Goal: Task Accomplishment & Management: Manage account settings

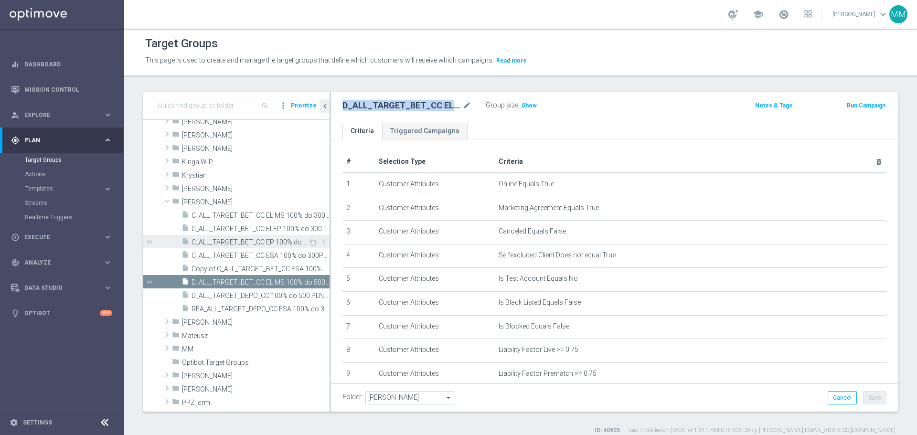
scroll to position [239, 0]
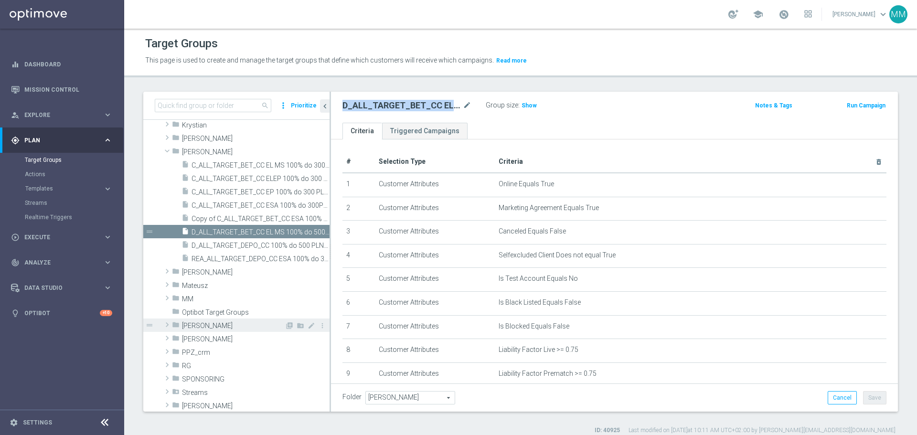
click at [198, 327] on span "[PERSON_NAME]" at bounding box center [233, 326] width 103 height 8
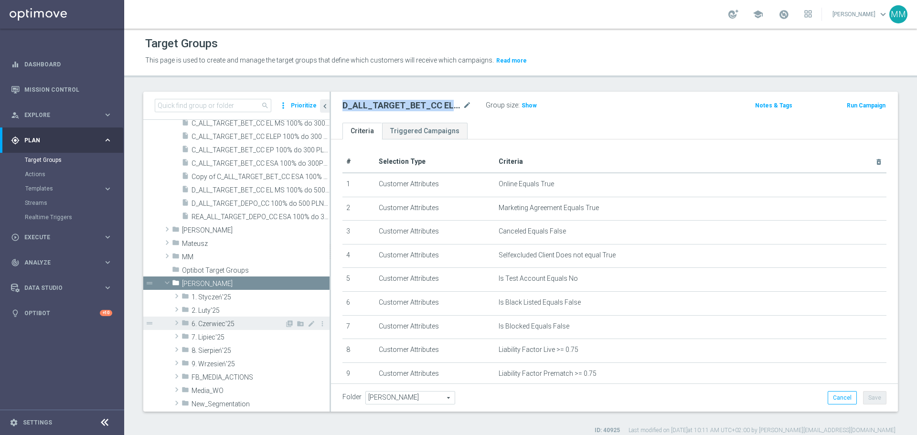
scroll to position [287, 0]
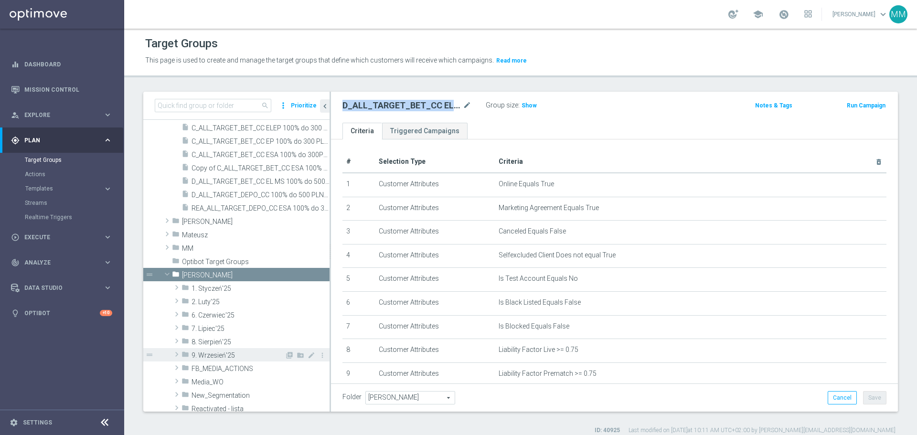
click at [219, 356] on span "9. Wrzesień'25" at bounding box center [238, 356] width 93 height 8
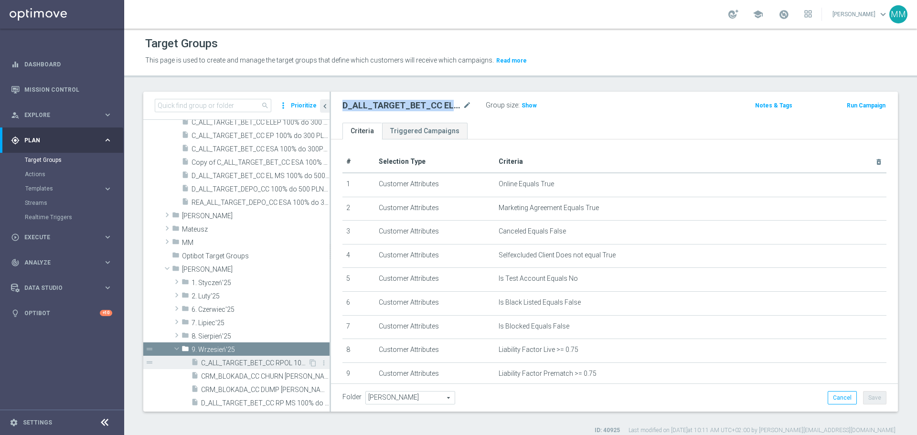
scroll to position [382, 0]
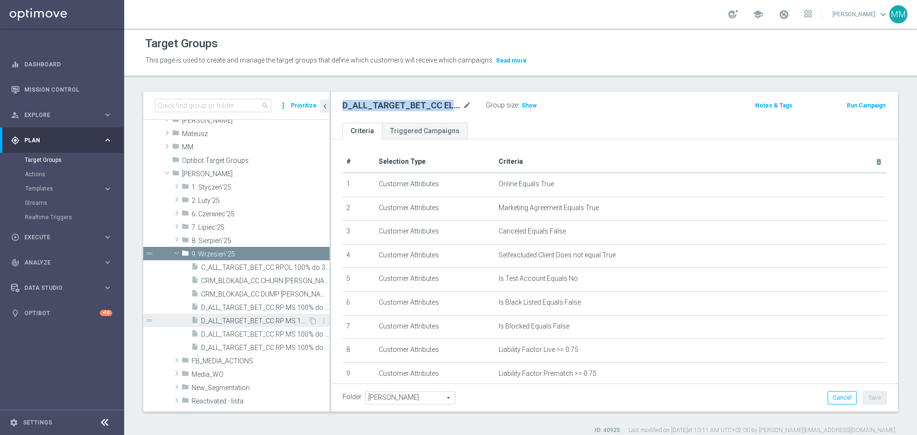
click at [252, 322] on span "D_ALL_TARGET_BET_CC RP MS 100% do 500 PLN SR PUSH_010925" at bounding box center [254, 321] width 107 height 8
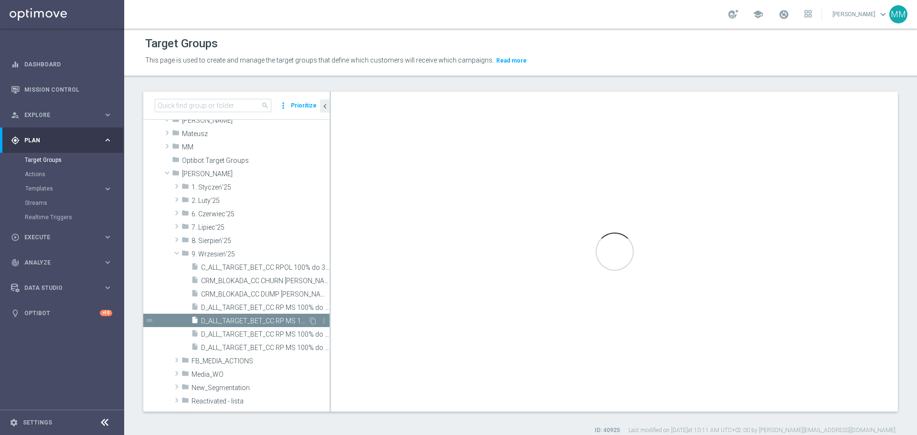
checkbox input "true"
type input "9. Wrzesień'25"
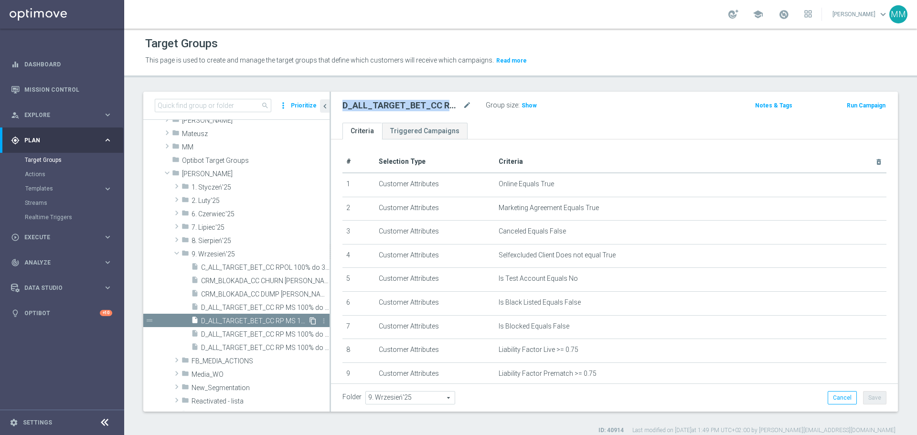
click at [309, 322] on icon "content_copy" at bounding box center [313, 321] width 8 height 8
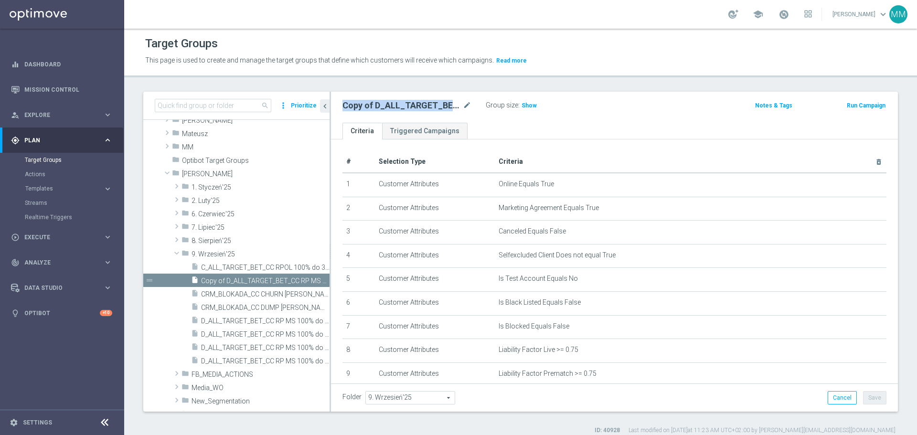
scroll to position [351, 0]
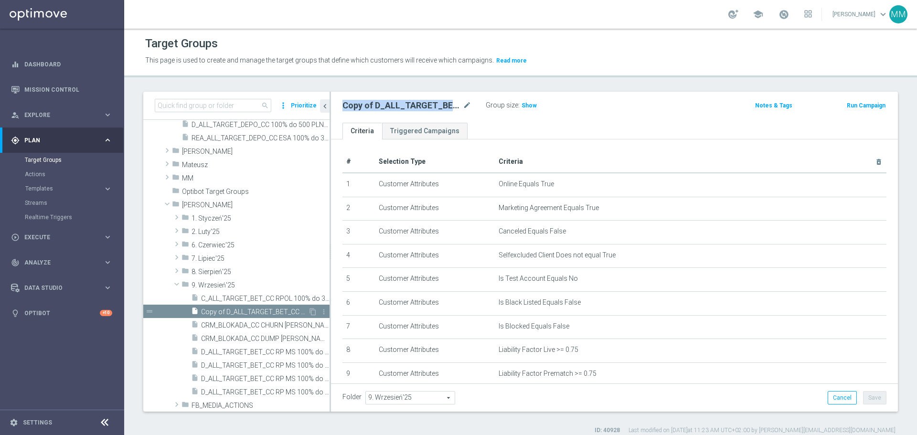
click at [264, 311] on span "Copy of D_ALL_TARGET_BET_CC RP MS 100% do 500 PLN SR PUSH_010925" at bounding box center [254, 312] width 107 height 8
click at [403, 107] on h2 "Copy of D_ALL_TARGET_BET_CC RP MS 100% do 500 PLN SR PUSH_010925" at bounding box center [401, 105] width 118 height 11
click at [470, 105] on icon "mode_edit" at bounding box center [467, 105] width 9 height 11
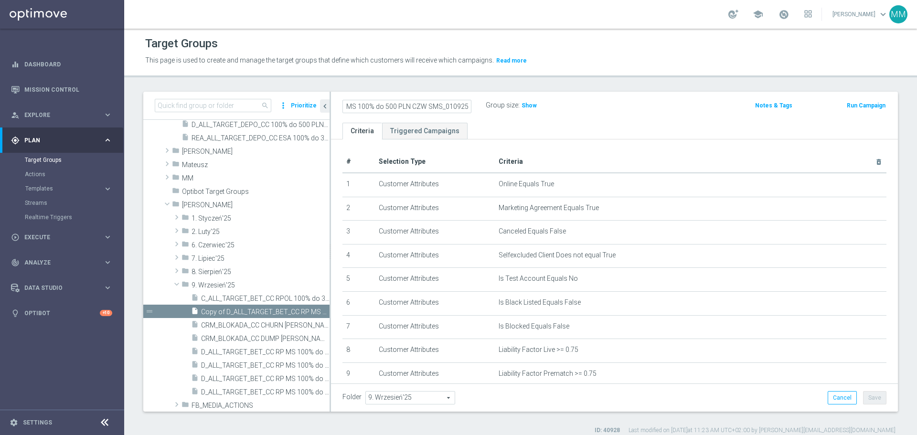
scroll to position [0, 81]
type input "D_ALL_TARGET_BET_CC RP MS 100% do 500 PLN CZW SMS_010925"
click at [505, 123] on ul "Criteria Triggered Campaigns" at bounding box center [614, 131] width 567 height 17
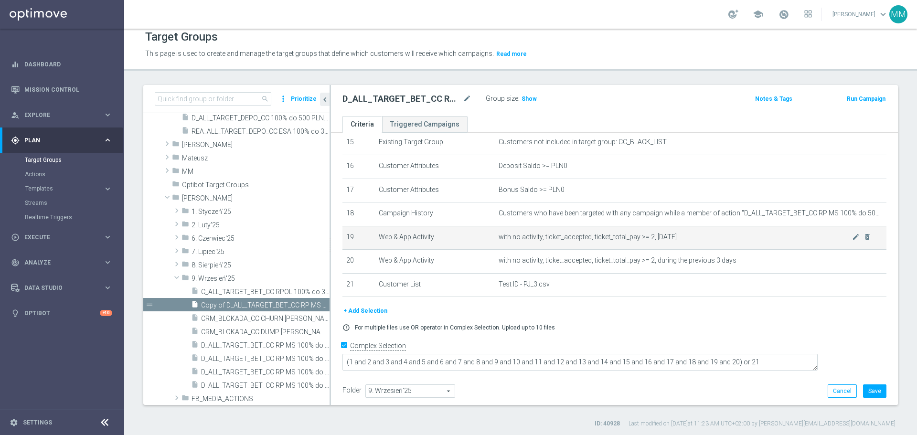
scroll to position [9, 0]
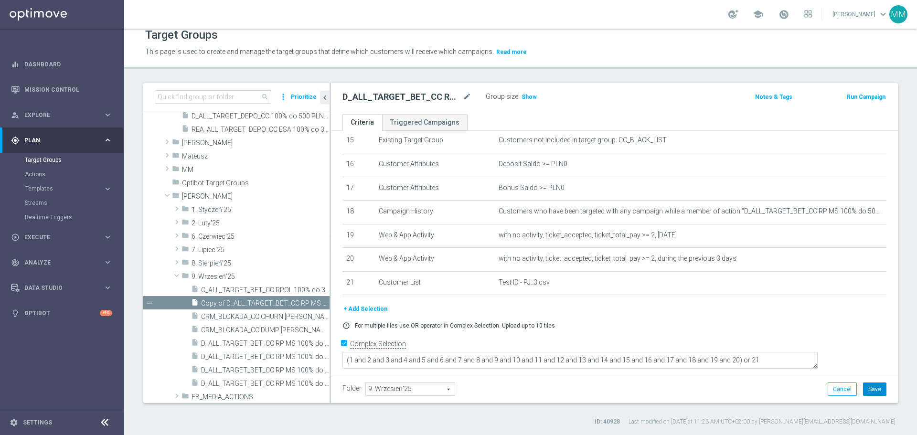
click at [875, 391] on button "Save" at bounding box center [874, 389] width 23 height 13
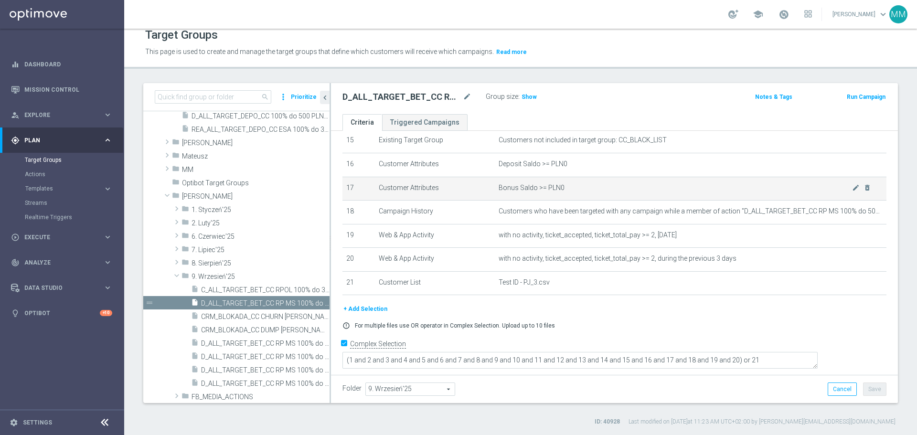
scroll to position [319, 0]
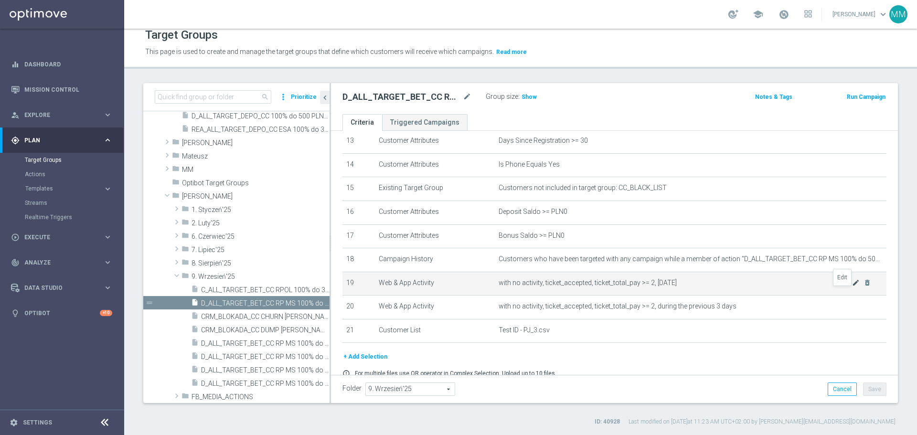
click at [852, 287] on icon "mode_edit" at bounding box center [856, 283] width 8 height 8
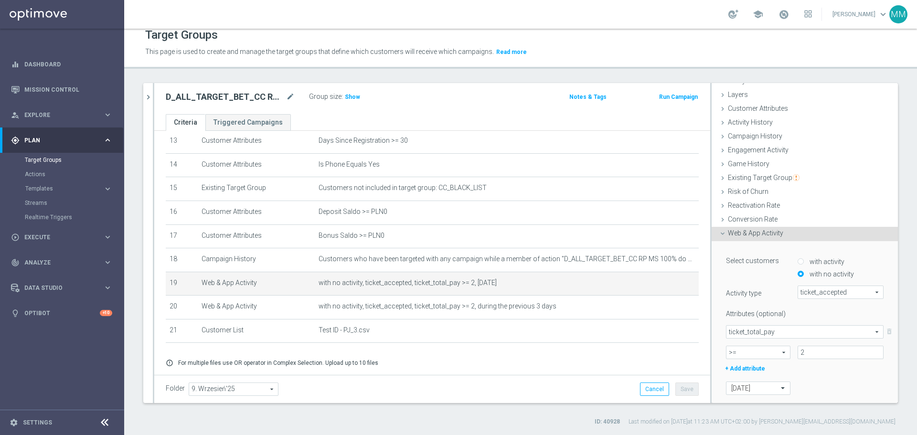
scroll to position [96, 0]
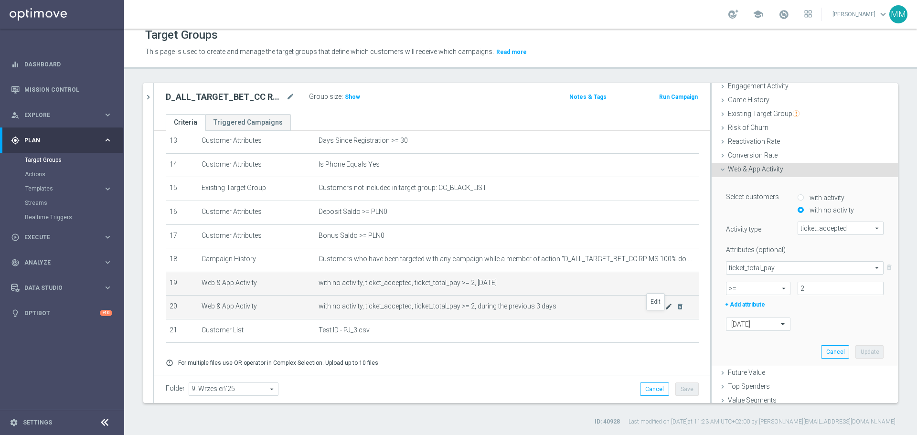
click at [665, 310] on icon "mode_edit" at bounding box center [669, 307] width 8 height 8
click at [599, 287] on span "with no activity, ticket_accepted, ticket_total_pay >= 2, [DATE]" at bounding box center [492, 283] width 346 height 8
click at [495, 287] on span "with no activity, ticket_accepted, ticket_total_pay >= 2, [DATE]" at bounding box center [492, 283] width 346 height 8
click at [556, 287] on span "with no activity, ticket_accepted, ticket_total_pay >= 2, [DATE]" at bounding box center [492, 283] width 346 height 8
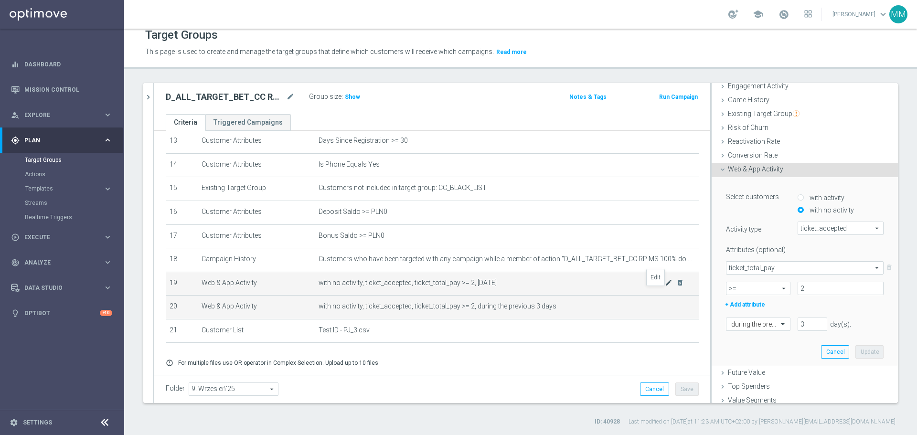
click at [665, 287] on icon "mode_edit" at bounding box center [669, 283] width 8 height 8
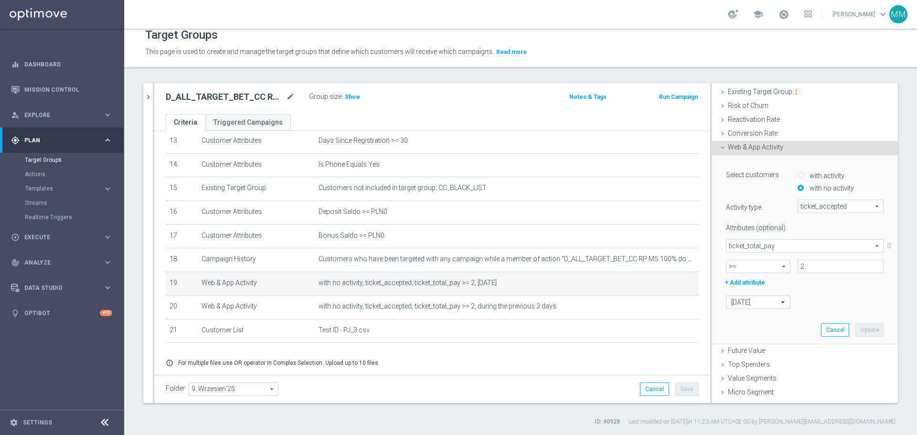
scroll to position [128, 0]
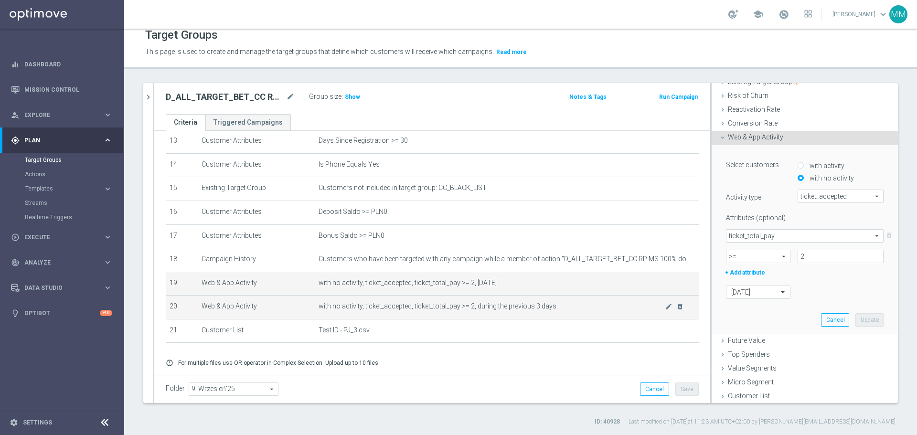
click at [570, 320] on td "with no activity, ticket_accepted, ticket_total_pay >= 2, during the previous 3…" at bounding box center [507, 308] width 384 height 24
click at [581, 310] on span "with no activity, ticket_accepted, ticket_total_pay >= 2, during the previous 3…" at bounding box center [492, 306] width 346 height 8
click at [665, 310] on icon "mode_edit" at bounding box center [669, 307] width 8 height 8
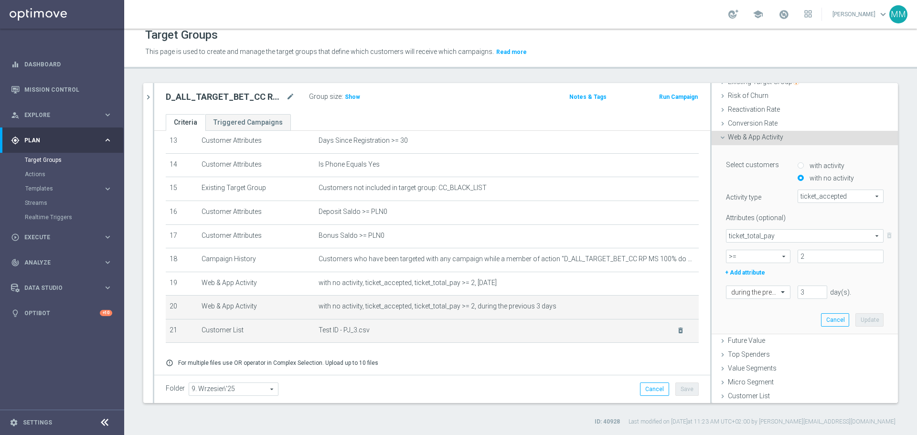
click at [464, 343] on td "Test ID - PJ_3.csv delete_forever" at bounding box center [507, 331] width 384 height 24
drag, startPoint x: 382, startPoint y: 342, endPoint x: 315, endPoint y: 341, distance: 67.4
click at [319, 334] on span "Test ID - PJ_3.csv" at bounding box center [492, 330] width 346 height 8
click at [425, 334] on span "Test ID - PJ_3.csv" at bounding box center [492, 330] width 346 height 8
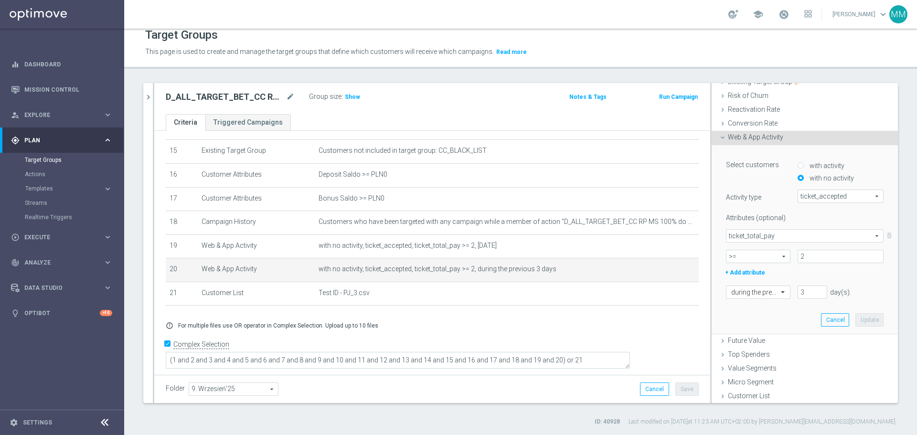
scroll to position [357, 0]
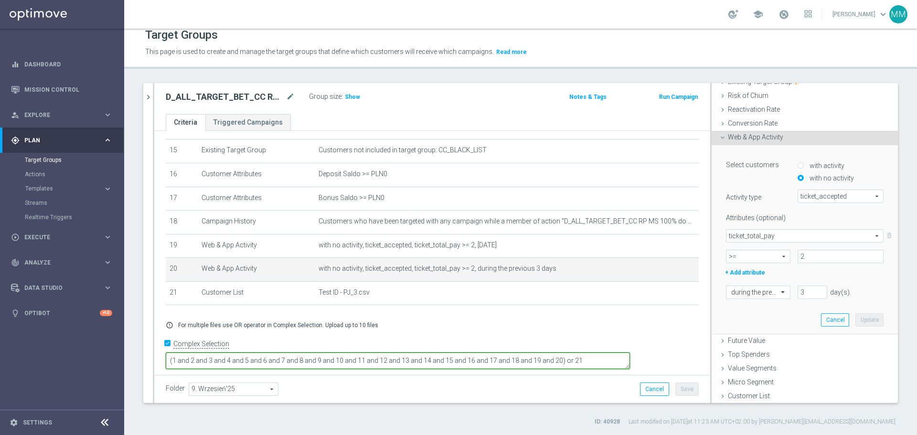
click at [630, 354] on textarea "(1 and 2 and 3 and 4 and 5 and 6 and 7 and 8 and 9 and 10 and 11 and 12 and 13 …" at bounding box center [398, 361] width 464 height 17
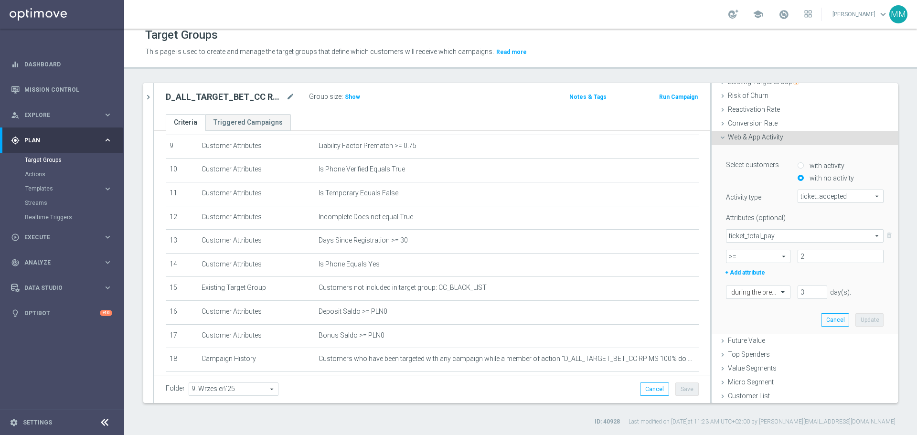
scroll to position [214, 0]
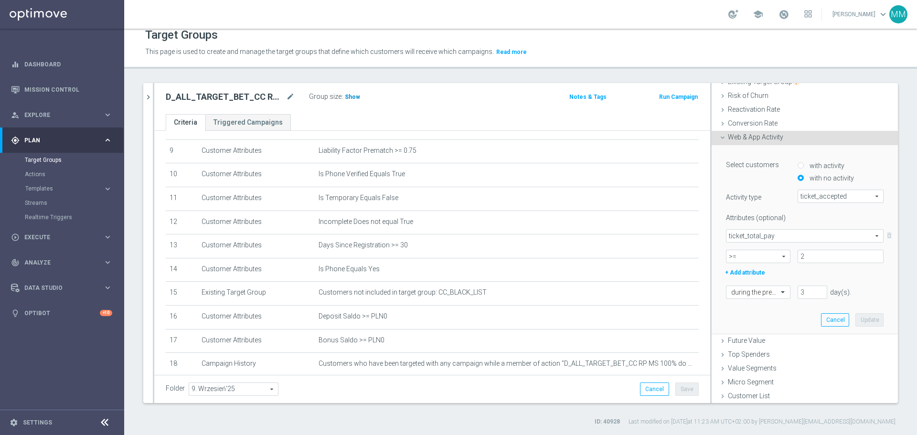
click at [354, 96] on span "Show" at bounding box center [352, 97] width 15 height 7
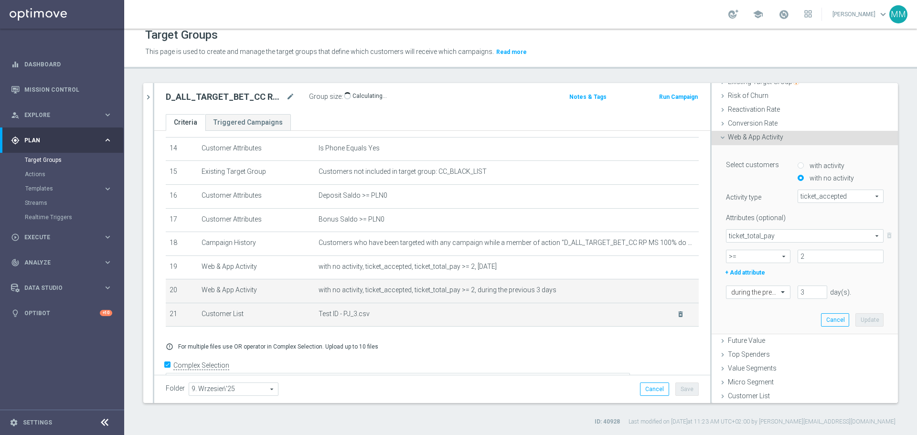
scroll to position [357, 0]
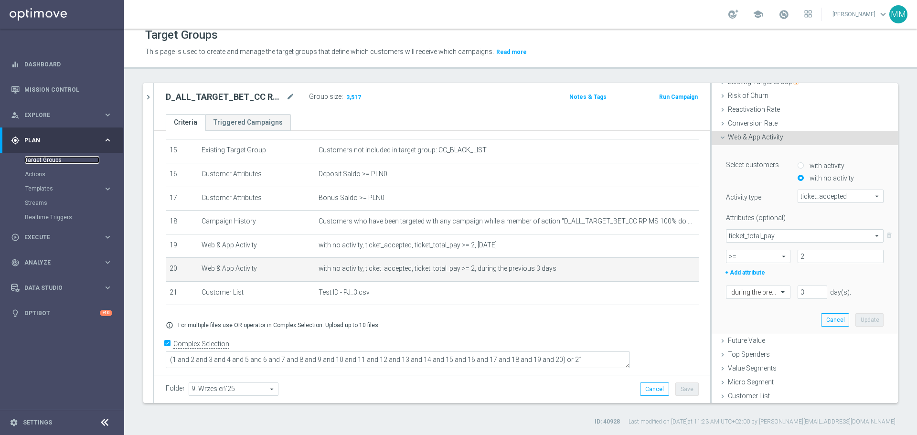
click at [54, 158] on link "Target Groups" at bounding box center [62, 160] width 75 height 8
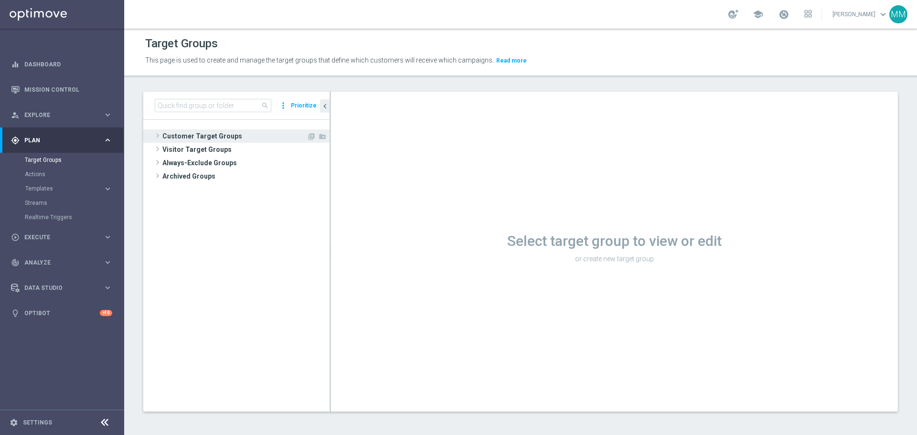
click at [192, 135] on span "Customer Target Groups" at bounding box center [234, 135] width 144 height 13
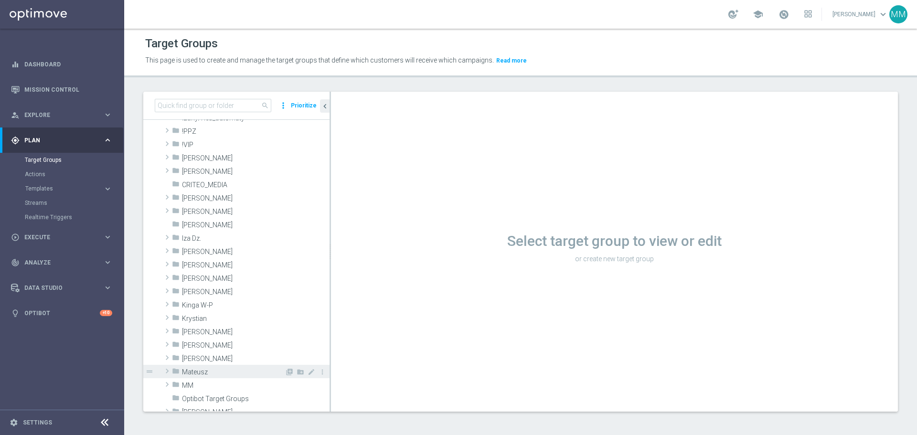
scroll to position [48, 0]
click at [196, 344] on span "[PERSON_NAME]" at bounding box center [233, 343] width 103 height 8
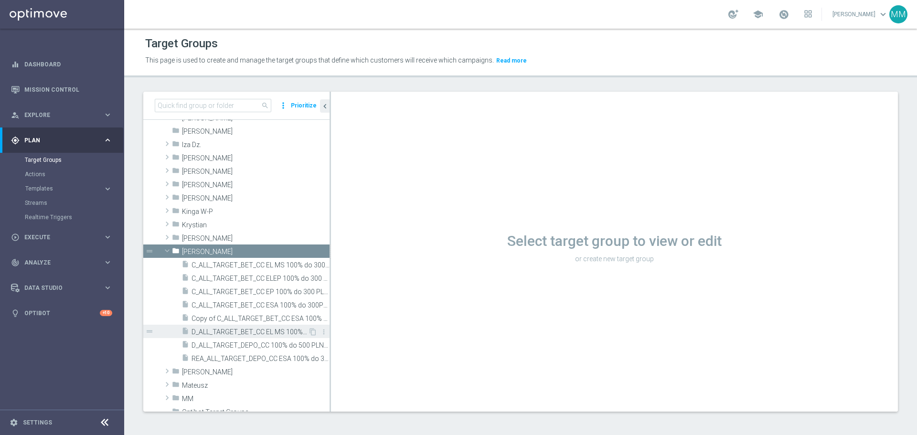
scroll to position [143, 0]
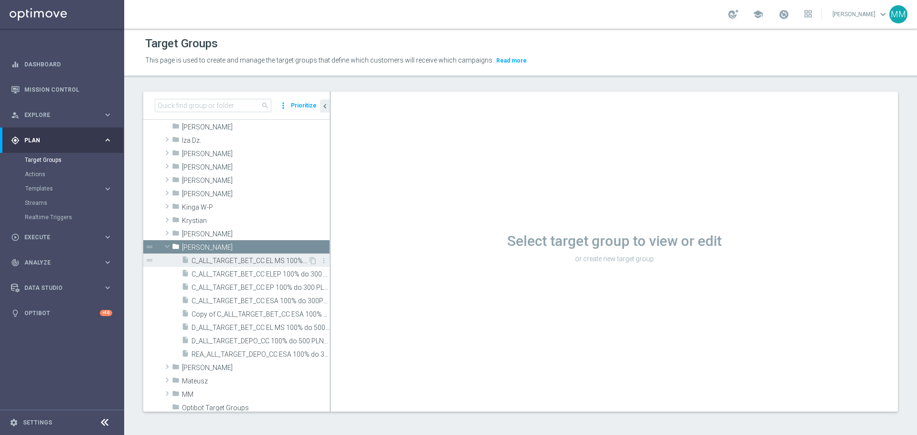
click at [273, 262] on span "C_ALL_TARGET_BET_CC EL MS 100% do 300 PLN_020925" at bounding box center [250, 261] width 117 height 8
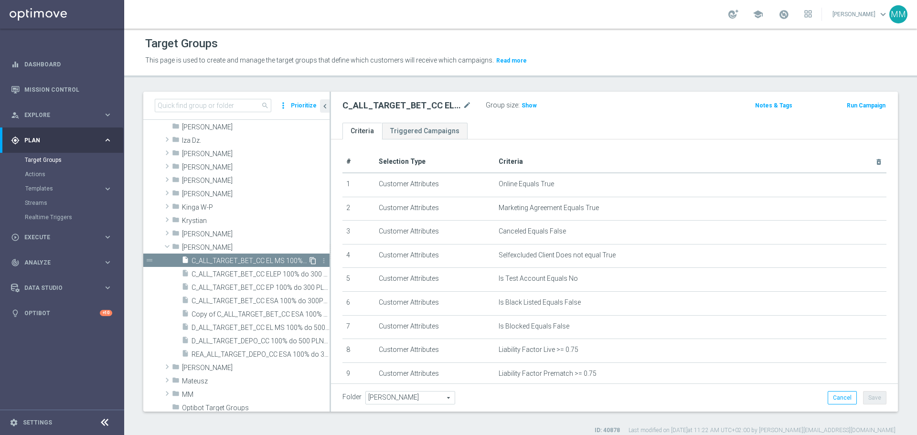
click at [309, 261] on icon "content_copy" at bounding box center [313, 261] width 8 height 8
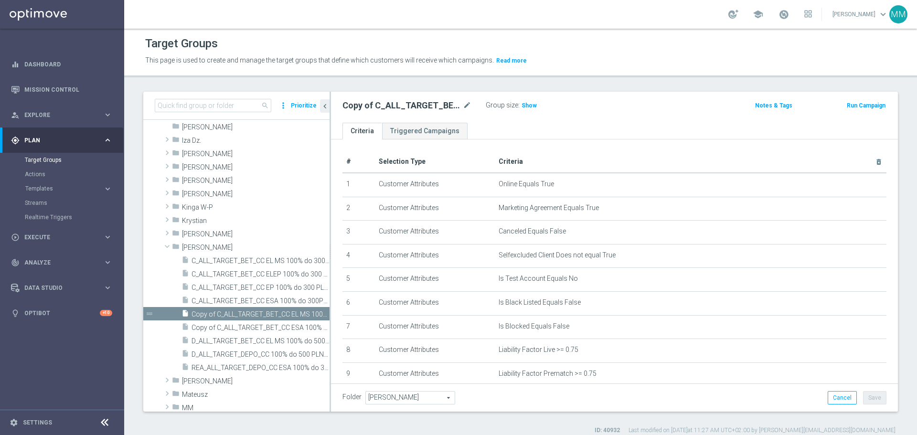
scroll to position [152, 0]
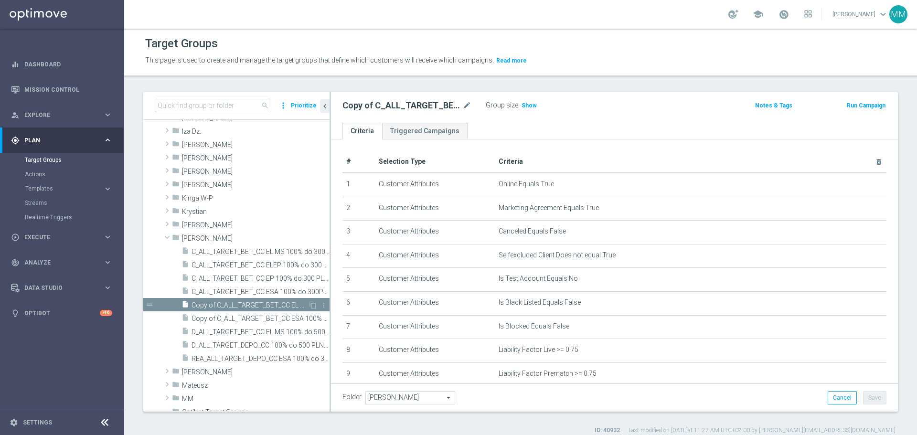
click at [267, 302] on span "Copy of C_ALL_TARGET_BET_CC EL MS 100% do 300 PLN_020925" at bounding box center [250, 305] width 117 height 8
click at [469, 104] on icon "mode_edit" at bounding box center [467, 105] width 9 height 11
click at [468, 108] on icon "mode_edit" at bounding box center [467, 105] width 9 height 11
click at [451, 105] on input "Copy of C_ALL_TARGET_BET_CC EL MS 100% do 300 PLN_020925" at bounding box center [406, 106] width 129 height 13
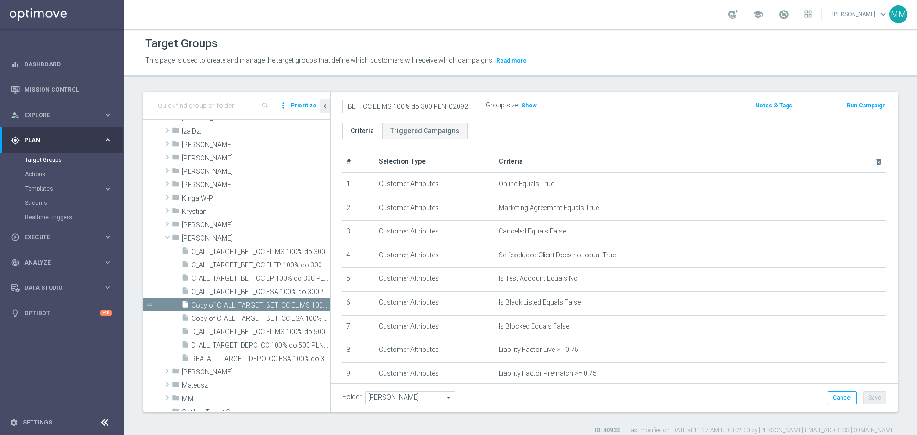
click at [451, 105] on input "Copy of C_ALL_TARGET_BET_CC EL MS 100% do 300 PLN_020925" at bounding box center [406, 106] width 129 height 13
type input "C_ALL_TARGET_BET_CC EL MS 100% do 300 PLN CZW SMS_020925"
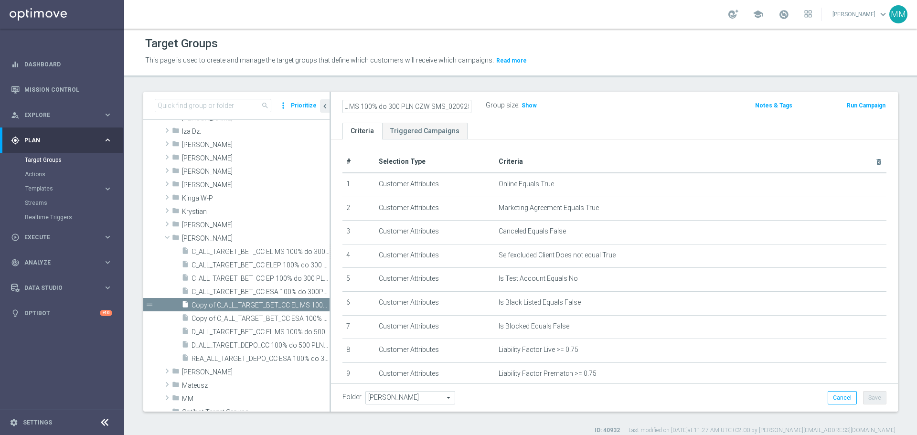
click at [503, 127] on ul "Criteria Triggered Campaigns" at bounding box center [614, 131] width 567 height 17
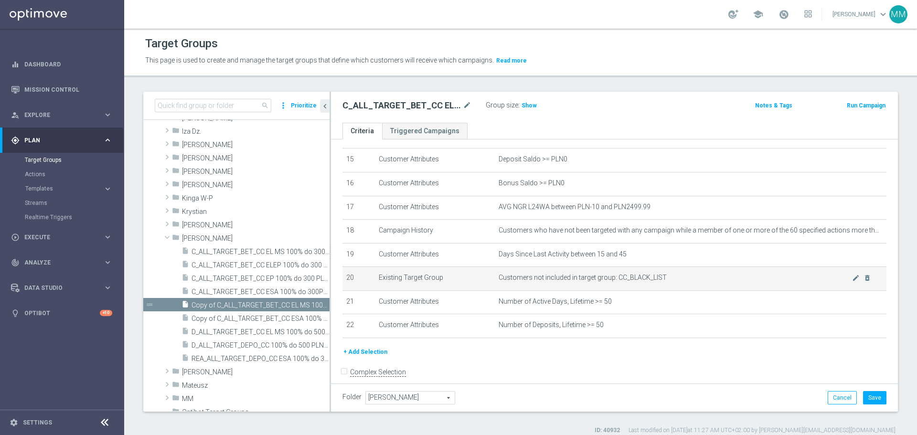
scroll to position [375, 0]
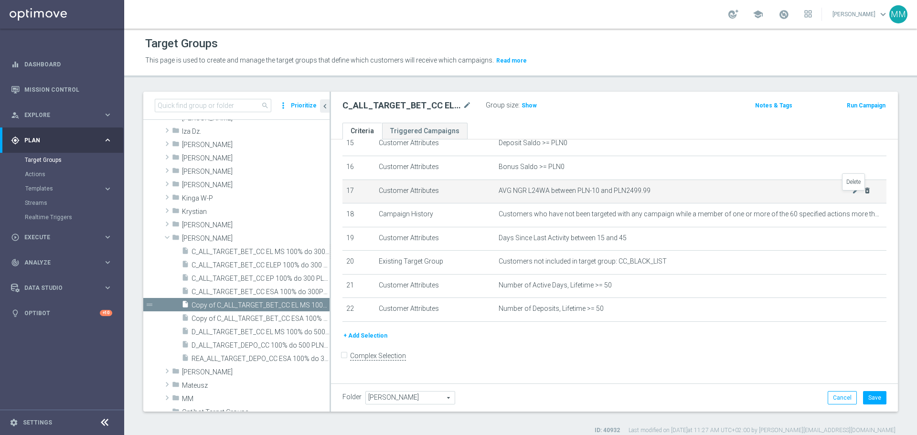
click at [864, 193] on icon "delete_forever" at bounding box center [868, 191] width 8 height 8
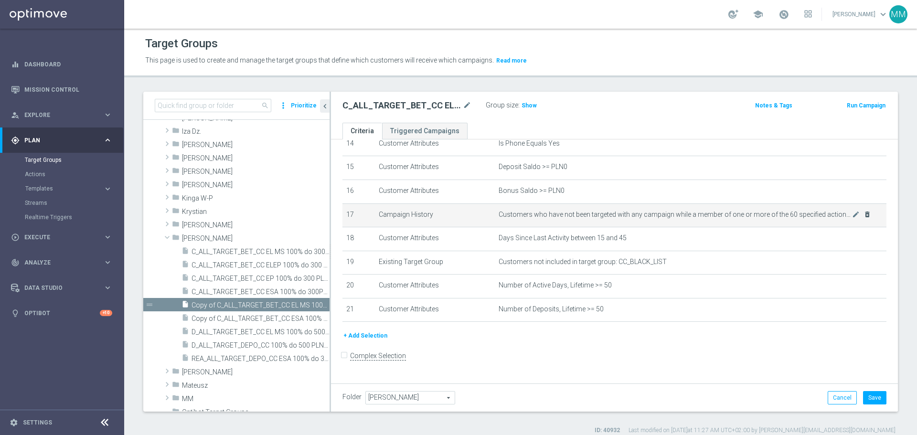
scroll to position [351, 0]
click at [864, 218] on icon "delete_forever" at bounding box center [868, 215] width 8 height 8
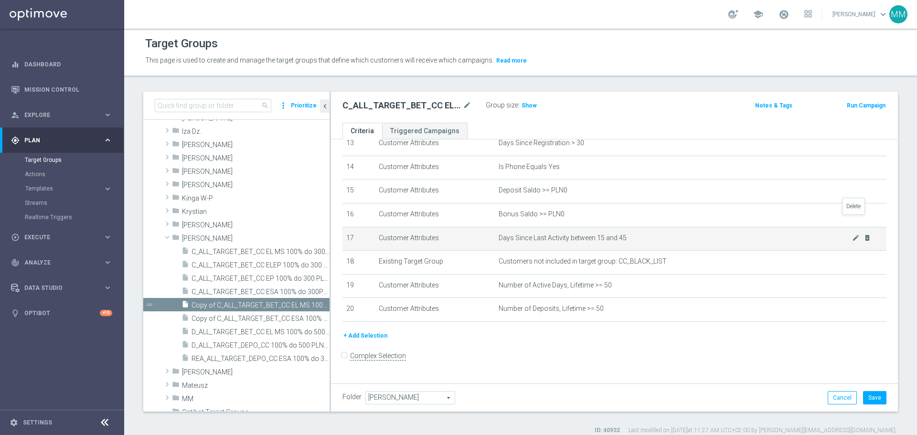
scroll to position [327, 0]
click at [864, 242] on icon "delete_forever" at bounding box center [868, 238] width 8 height 8
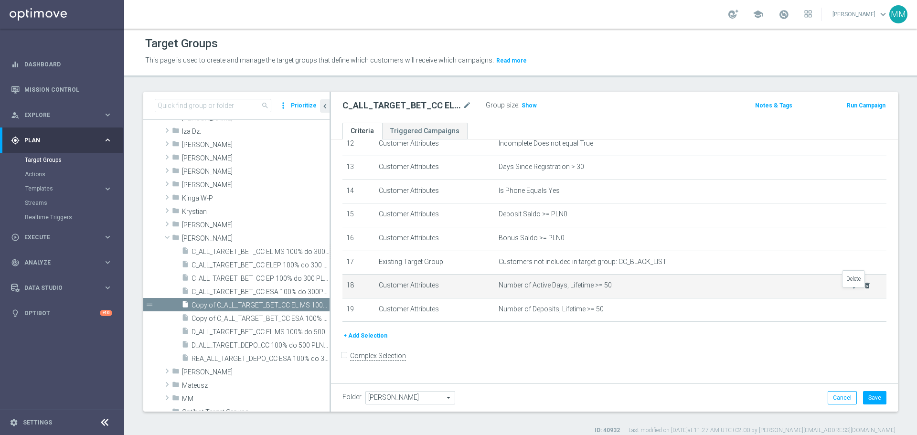
click at [864, 289] on icon "delete_forever" at bounding box center [868, 286] width 8 height 8
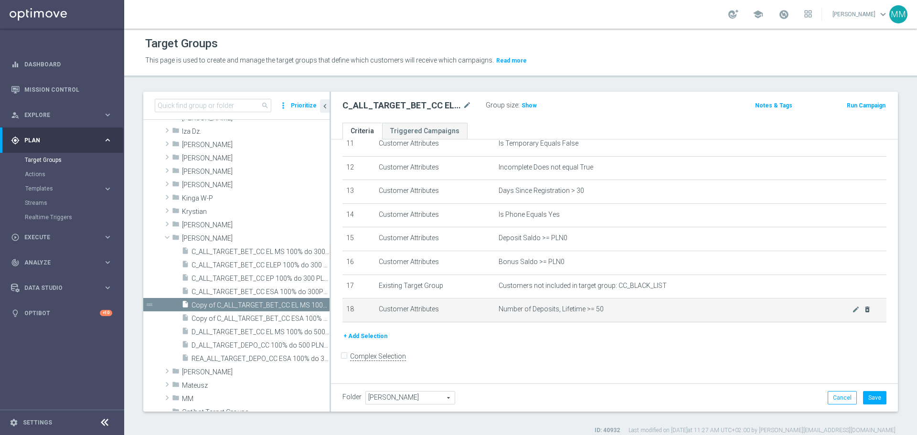
scroll to position [278, 0]
click at [858, 316] on td "Number of Deposits, Lifetime >= 50 mode_edit delete_forever" at bounding box center [691, 311] width 392 height 24
click at [864, 313] on icon "delete_forever" at bounding box center [868, 310] width 8 height 8
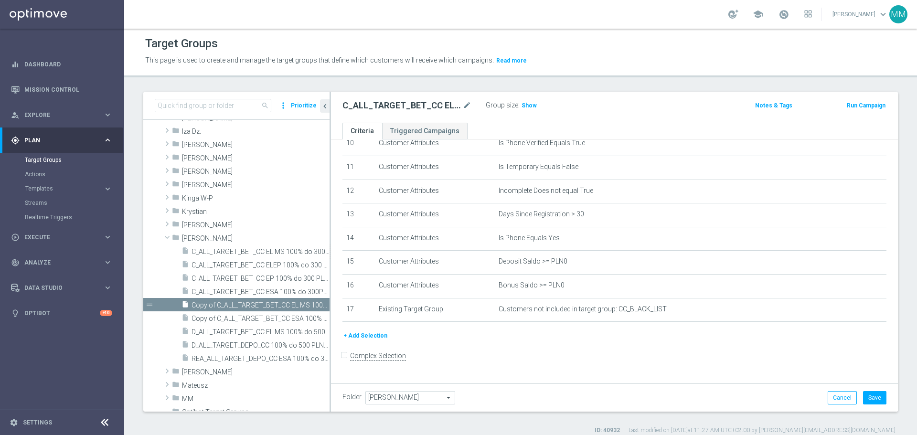
scroll to position [254, 0]
click at [356, 341] on button "+ Add Selection" at bounding box center [365, 336] width 46 height 11
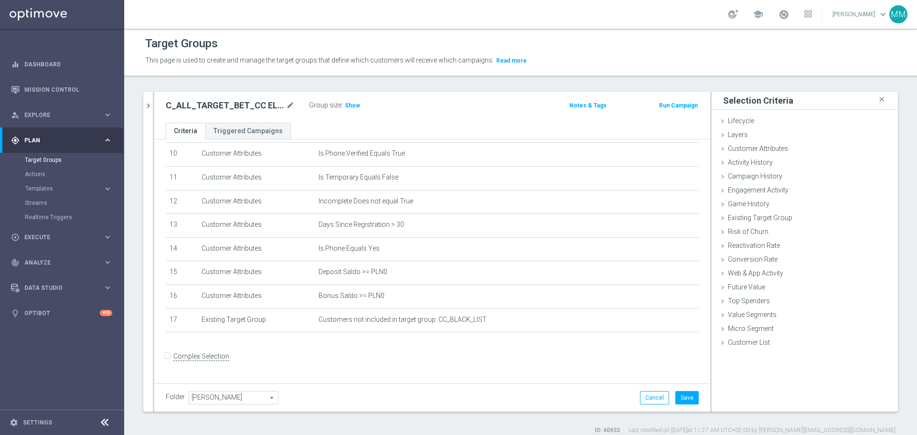
scroll to position [244, 0]
click at [748, 177] on span "Campaign History" at bounding box center [755, 176] width 54 height 8
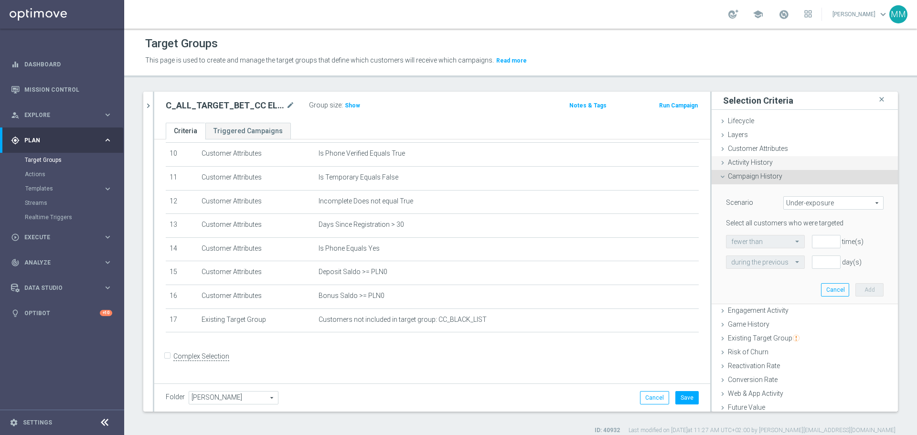
click at [746, 165] on span "Activity History" at bounding box center [750, 163] width 45 height 8
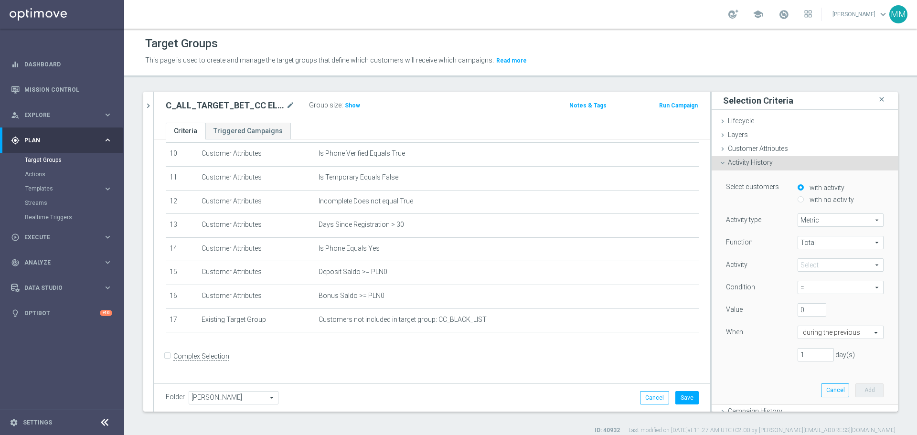
click at [719, 162] on icon at bounding box center [723, 163] width 8 height 8
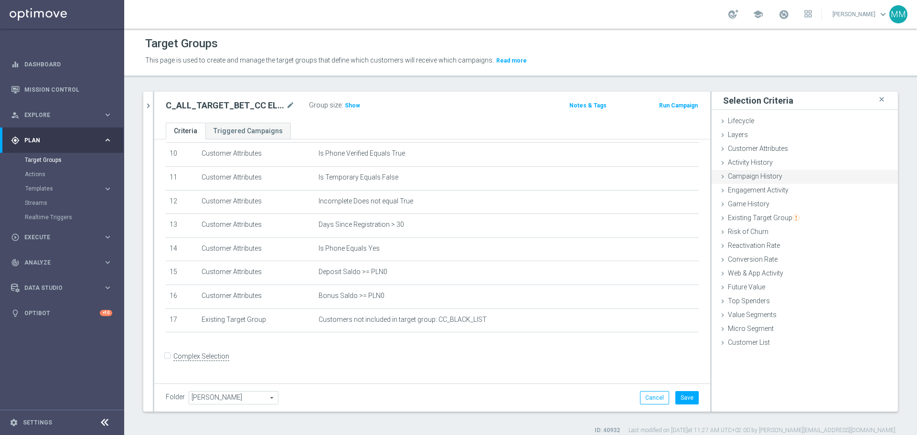
click at [742, 173] on span "Campaign History" at bounding box center [755, 176] width 54 height 8
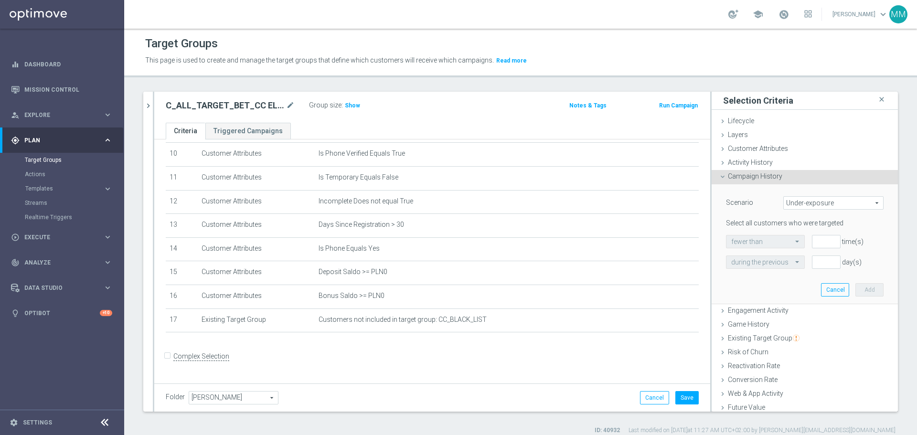
click at [793, 204] on span "Under-exposure" at bounding box center [833, 203] width 99 height 12
click at [802, 267] on span "Custom" at bounding box center [834, 267] width 90 height 8
type input "Custom"
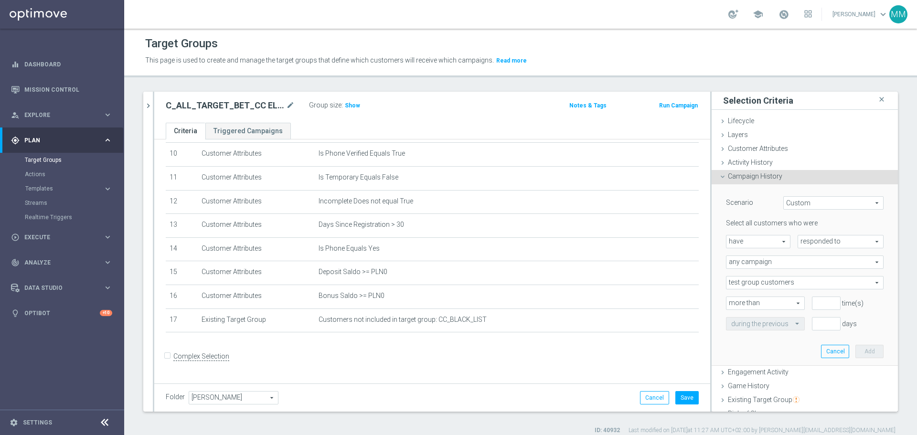
click at [772, 242] on span "have" at bounding box center [759, 241] width 64 height 12
click at [746, 257] on span "have" at bounding box center [758, 256] width 54 height 8
click at [825, 241] on span "responded to" at bounding box center [840, 241] width 85 height 12
click at [831, 267] on span "been targeted with" at bounding box center [840, 268] width 75 height 8
type input "been targeted with"
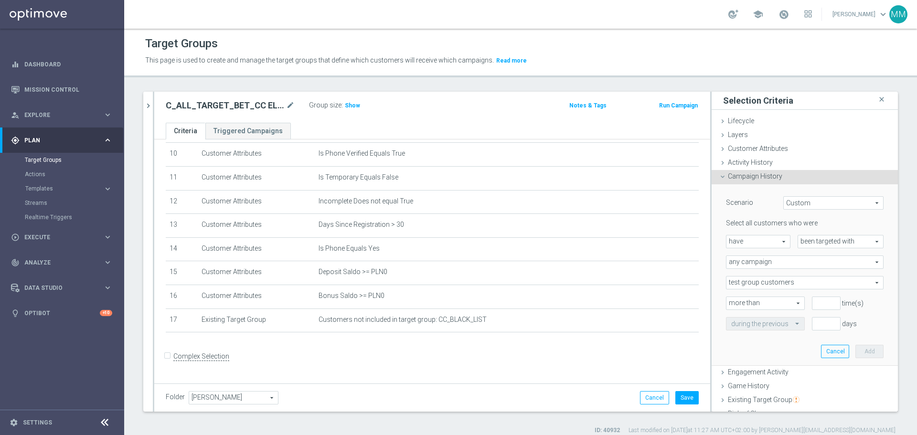
click at [776, 260] on span "any campaign" at bounding box center [805, 262] width 157 height 12
click at [765, 300] on span "one or more actions" at bounding box center [804, 301] width 147 height 8
type input "one or more actions"
click at [767, 284] on span at bounding box center [805, 283] width 157 height 12
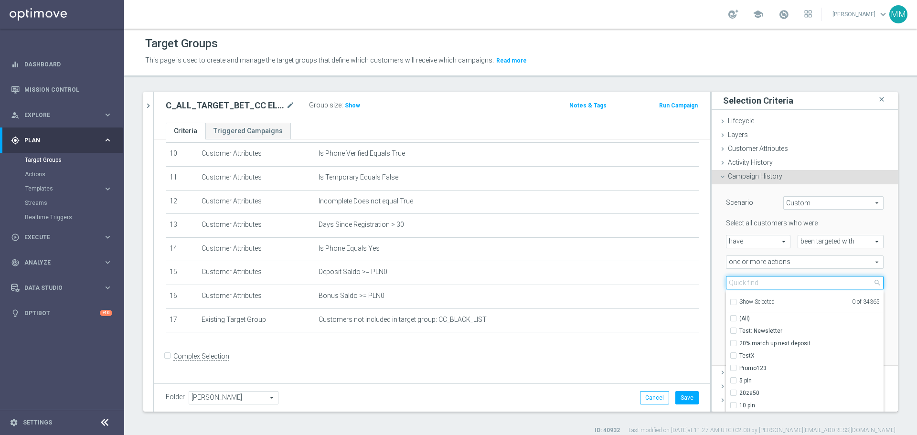
click at [766, 280] on input "search" at bounding box center [805, 282] width 158 height 13
paste input "C_ALL_TARGET_BET_CC EL MS 100% do 300 PLN_020925"
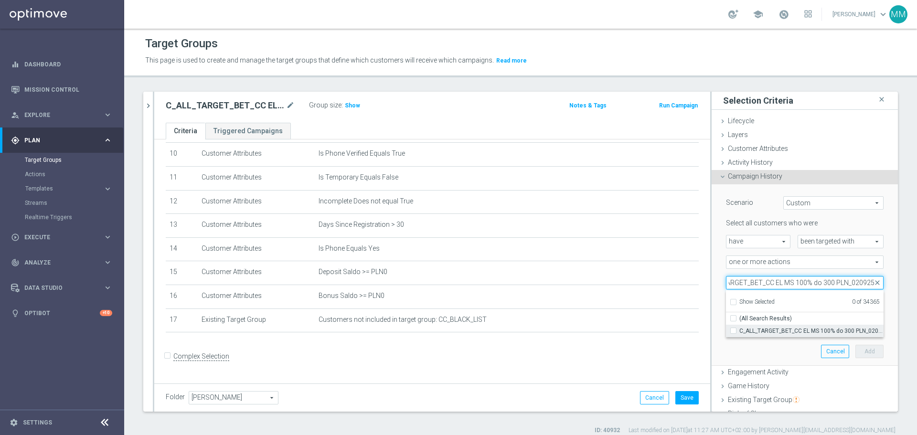
type input "C_ALL_TARGET_BET_CC EL MS 100% do 300 PLN_020925"
click at [776, 330] on span "C_ALL_TARGET_BET_CC EL MS 100% do 300 PLN_020925" at bounding box center [811, 331] width 144 height 8
click at [739, 330] on input "C_ALL_TARGET_BET_CC EL MS 100% do 300 PLN_020925" at bounding box center [736, 331] width 6 height 6
checkbox input "true"
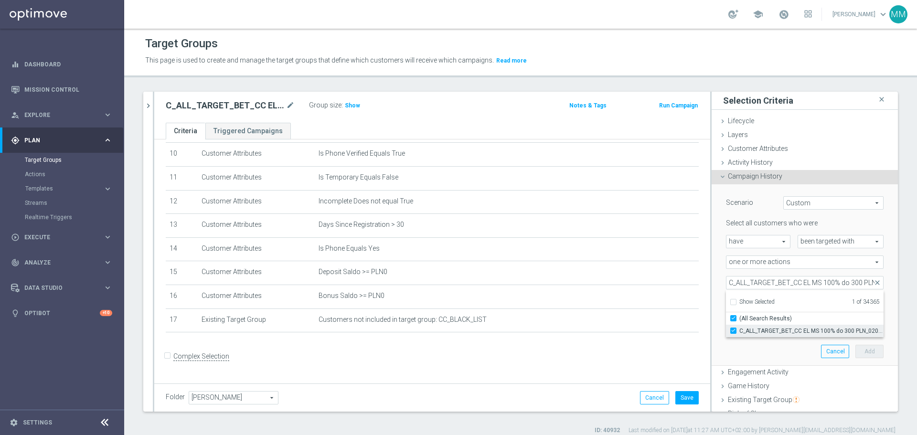
type input "C_ALL_TARGET_BET_CC EL MS 100% do 300 PLN_020925"
checkbox input "true"
click at [823, 262] on span "one or more actions" at bounding box center [805, 262] width 157 height 12
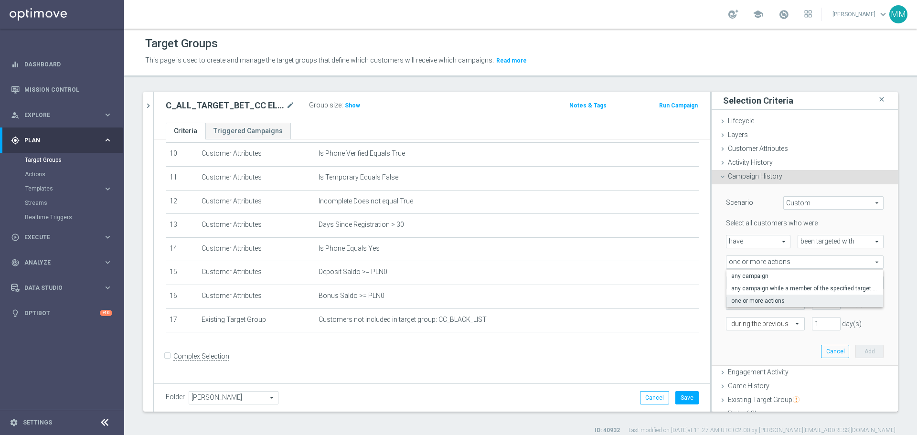
click at [864, 315] on div "Select all customers who were have have arrow_drop_down search been targeted wi…" at bounding box center [805, 274] width 158 height 111
type input "0"
click at [823, 304] on input "0" at bounding box center [826, 303] width 29 height 13
click at [792, 323] on span at bounding box center [798, 323] width 12 height 9
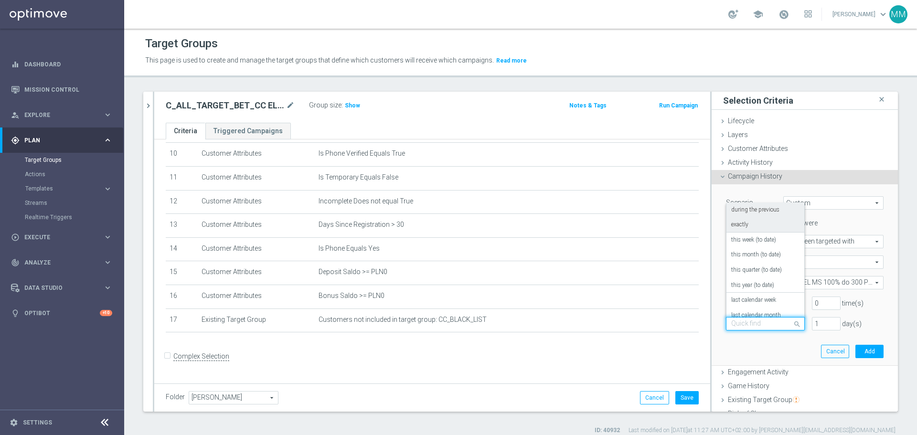
click at [747, 226] on div "exactly" at bounding box center [765, 224] width 68 height 15
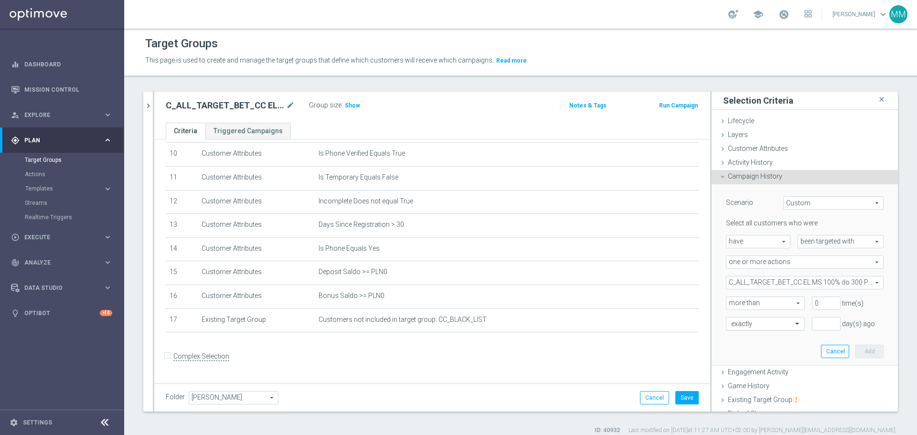
click at [755, 325] on input "text" at bounding box center [755, 324] width 49 height 9
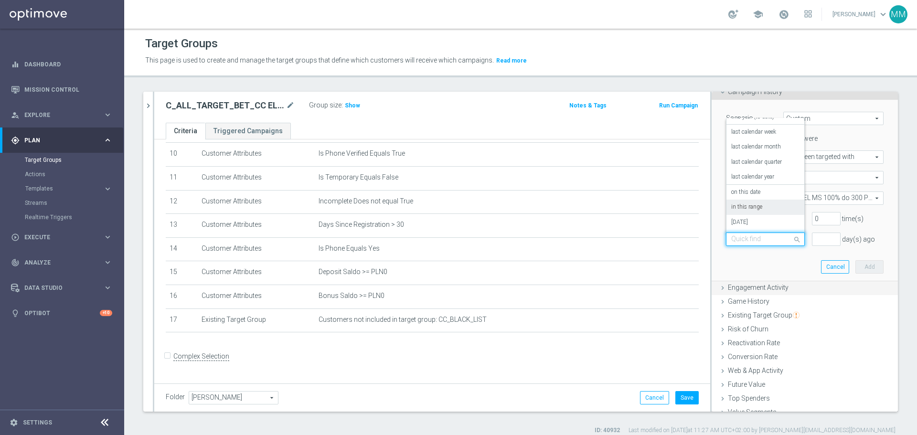
scroll to position [96, 0]
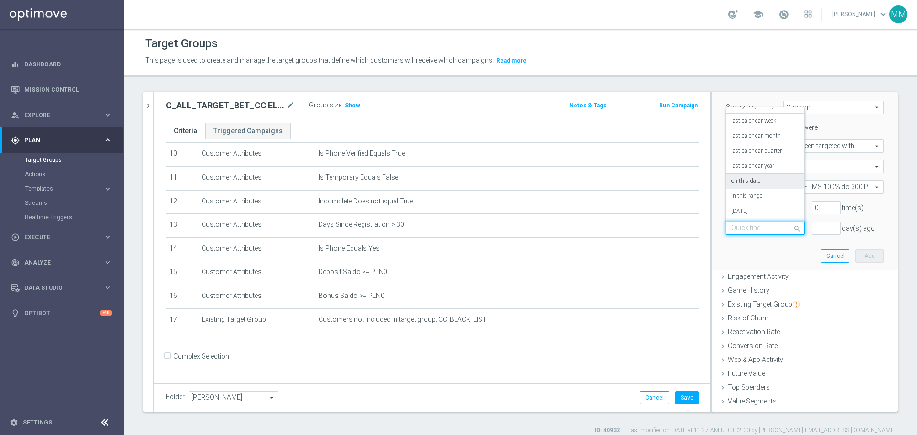
click at [747, 181] on label "on this date" at bounding box center [745, 182] width 29 height 8
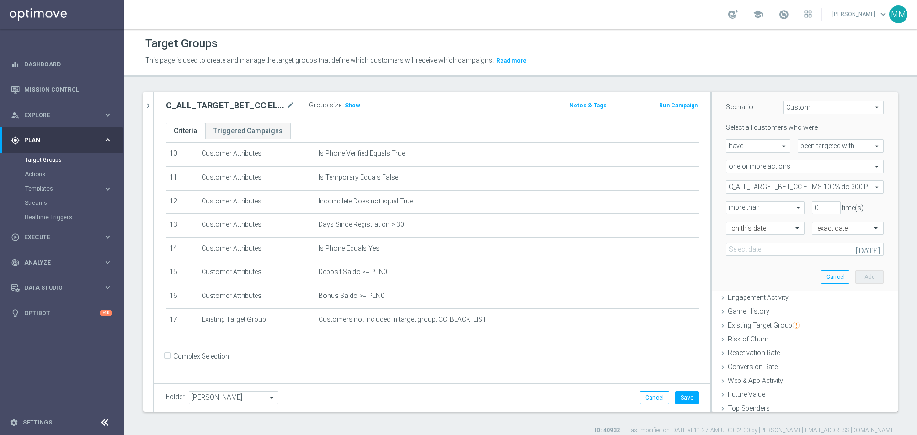
click at [861, 247] on icon "[DATE]" at bounding box center [870, 248] width 28 height 11
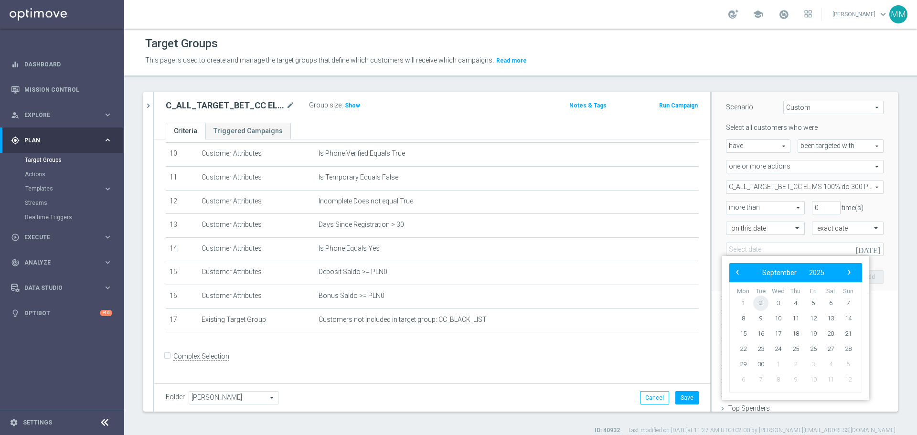
click at [760, 304] on span "2" at bounding box center [760, 303] width 15 height 15
type input "[DATE]"
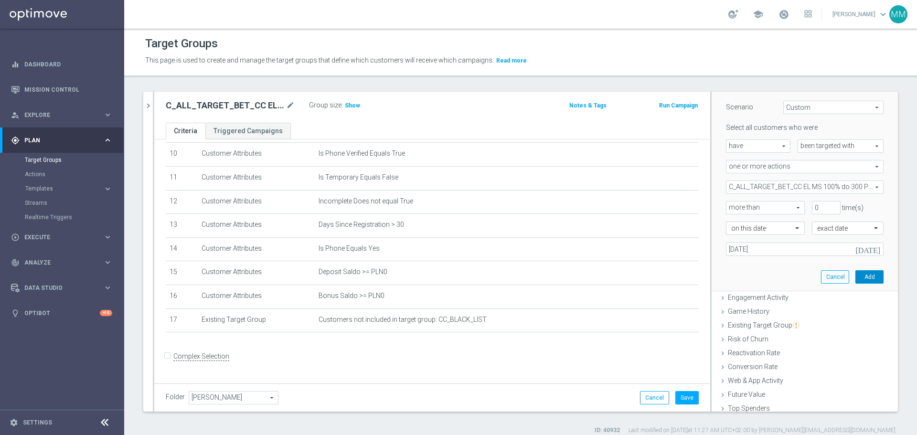
click at [856, 276] on button "Add" at bounding box center [870, 276] width 28 height 13
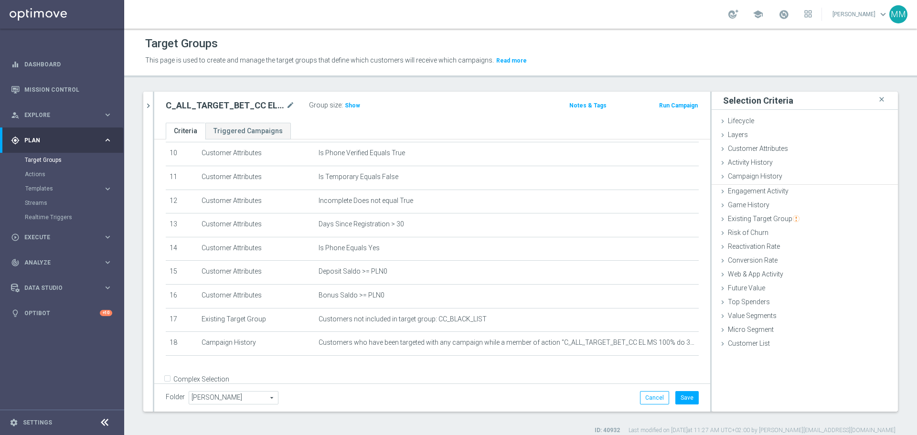
scroll to position [0, 0]
click at [350, 106] on span "Show" at bounding box center [352, 105] width 15 height 7
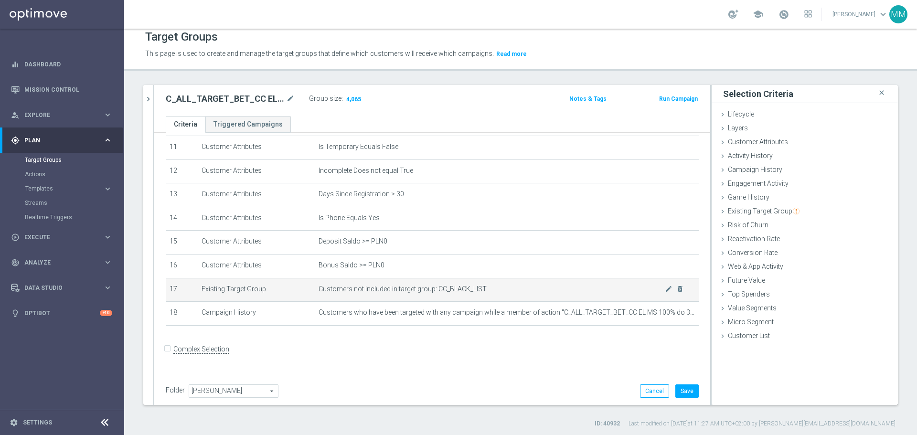
scroll to position [9, 0]
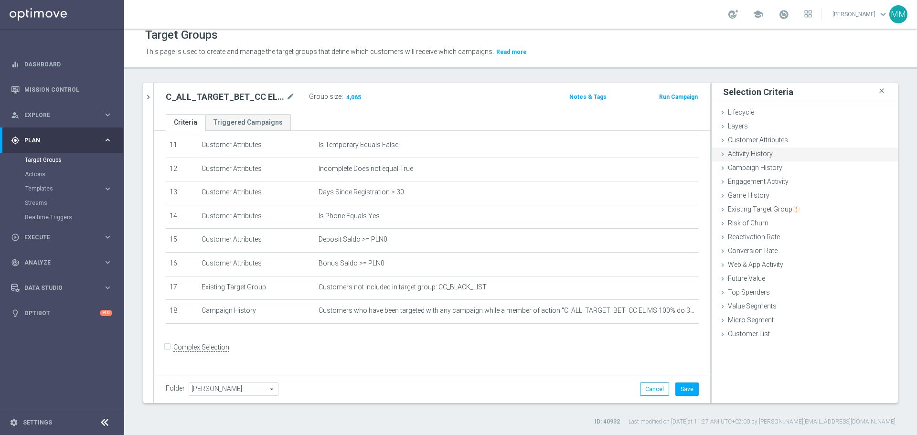
click at [748, 153] on span "Activity History" at bounding box center [750, 154] width 45 height 8
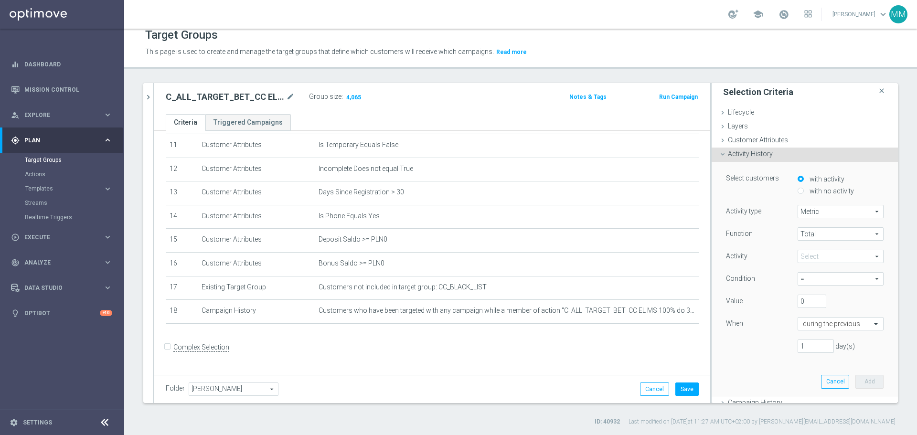
click at [748, 153] on span "Activity History" at bounding box center [750, 154] width 45 height 8
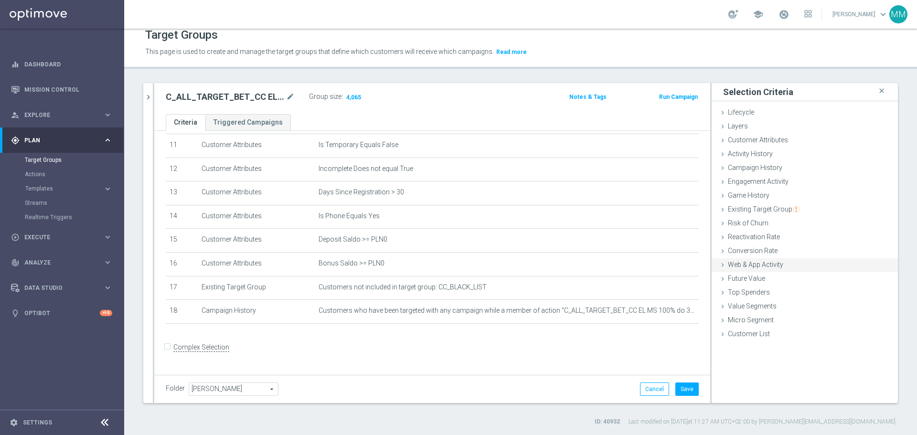
click at [733, 267] on span "Web & App Activity" at bounding box center [755, 265] width 55 height 8
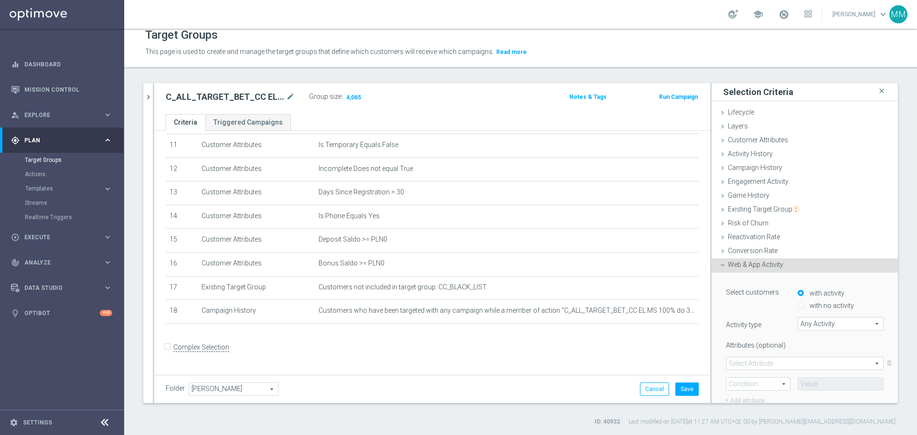
click at [798, 306] on div "with no activity" at bounding box center [841, 304] width 86 height 12
click at [798, 305] on input "with no activity" at bounding box center [801, 306] width 6 height 6
radio input "true"
click at [826, 324] on span "Any Activity" at bounding box center [840, 324] width 85 height 12
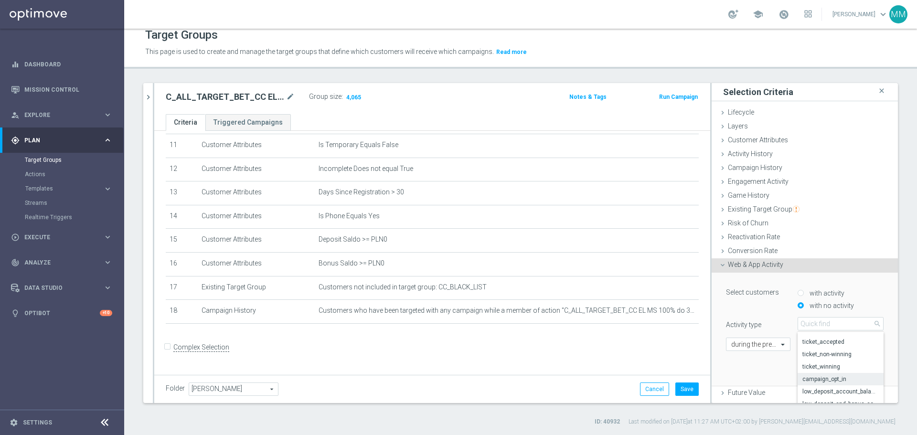
click at [821, 378] on span "campaign_opt_in" at bounding box center [841, 379] width 76 height 8
type input "campaign_opt_in"
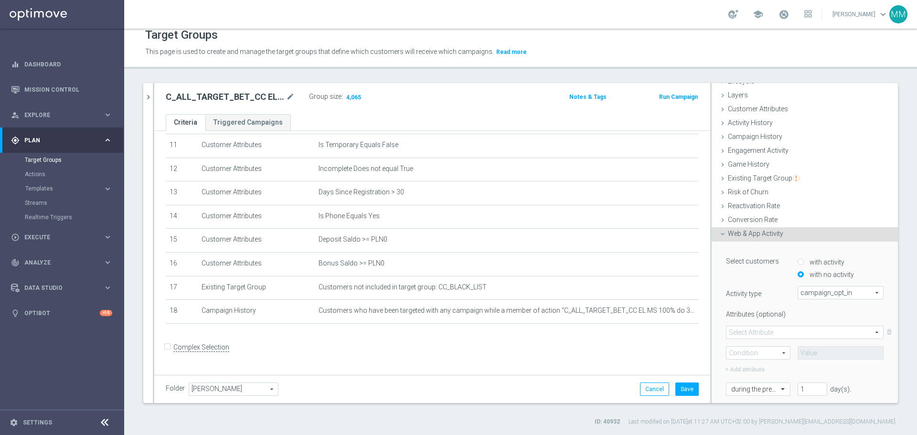
scroll to position [48, 0]
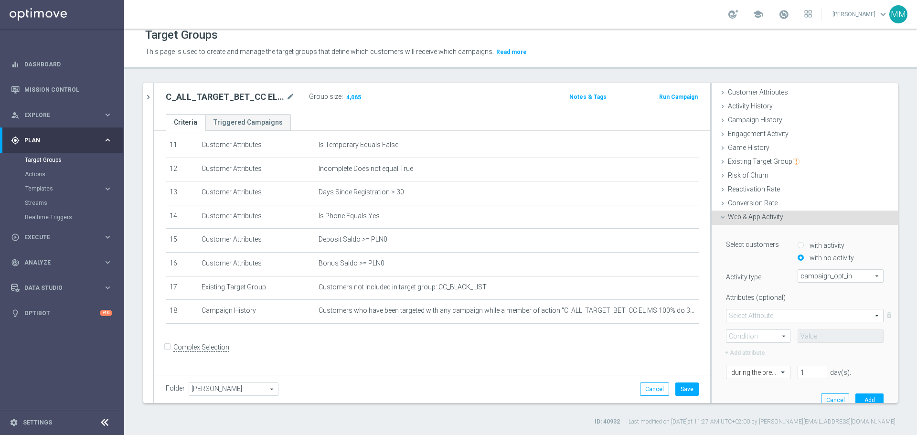
click at [764, 312] on span at bounding box center [805, 316] width 157 height 12
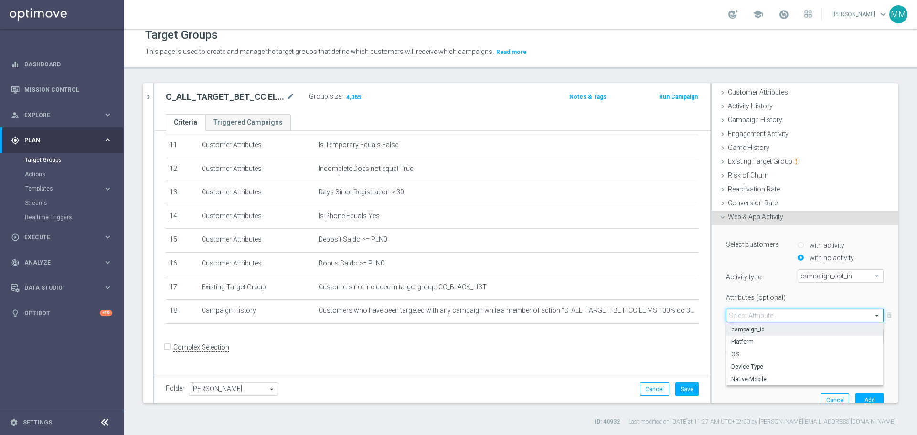
click at [759, 331] on span "campaign_id" at bounding box center [804, 330] width 147 height 8
type input "campaign_id"
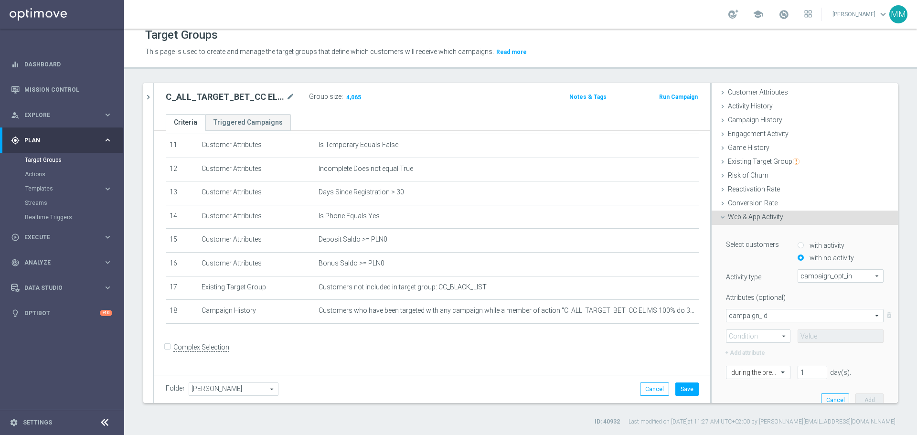
click at [760, 337] on span at bounding box center [759, 336] width 64 height 12
click at [749, 344] on label "=" at bounding box center [759, 350] width 64 height 12
type input "="
click at [816, 335] on input at bounding box center [841, 336] width 86 height 13
click at [826, 332] on input at bounding box center [841, 336] width 86 height 13
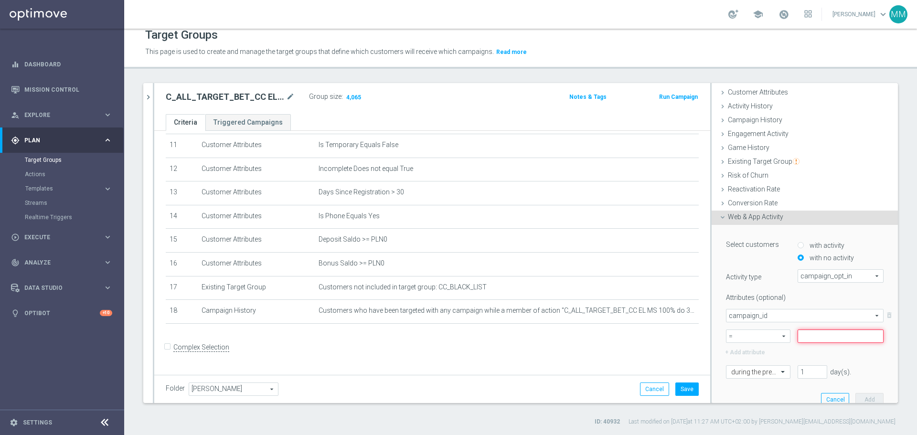
paste input "174685"
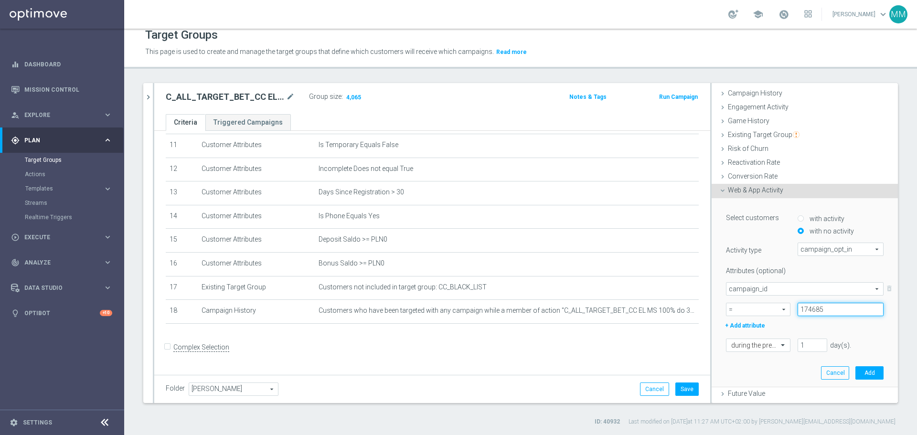
scroll to position [96, 0]
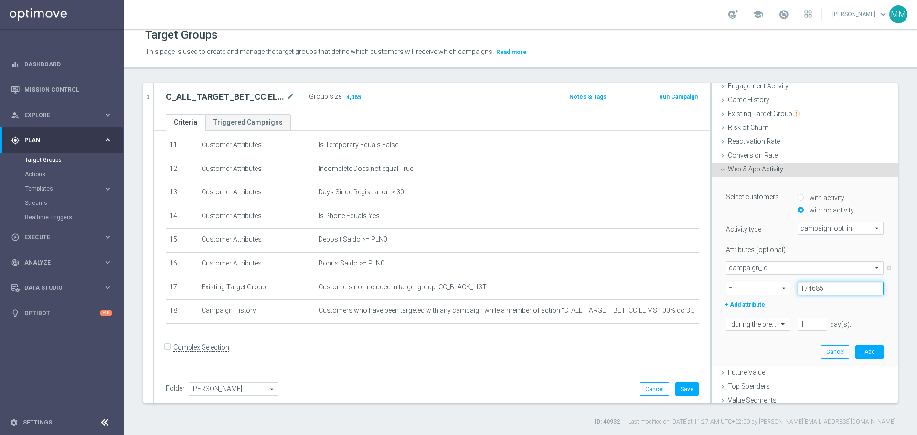
type input "174685"
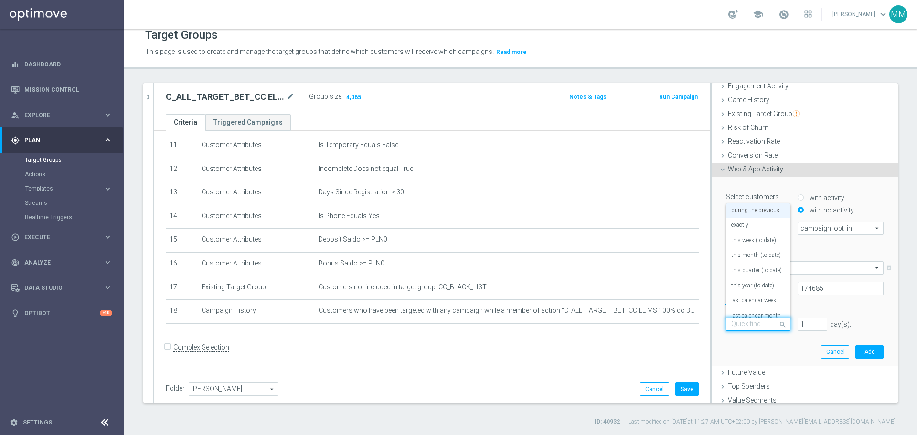
click at [778, 322] on span at bounding box center [784, 324] width 12 height 13
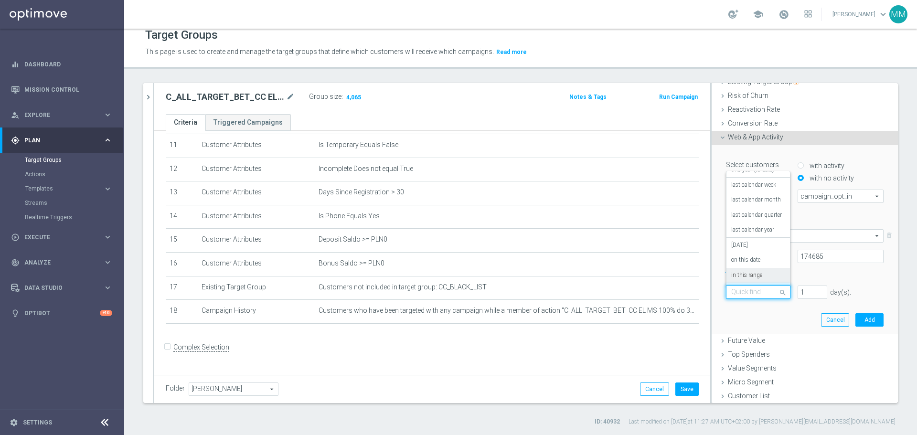
click at [744, 273] on label "in this range" at bounding box center [746, 276] width 31 height 8
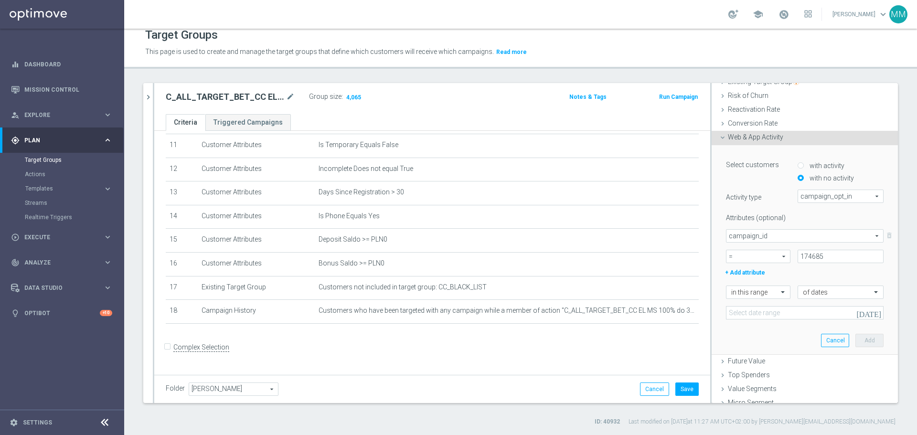
click at [862, 314] on icon "[DATE]" at bounding box center [869, 313] width 26 height 9
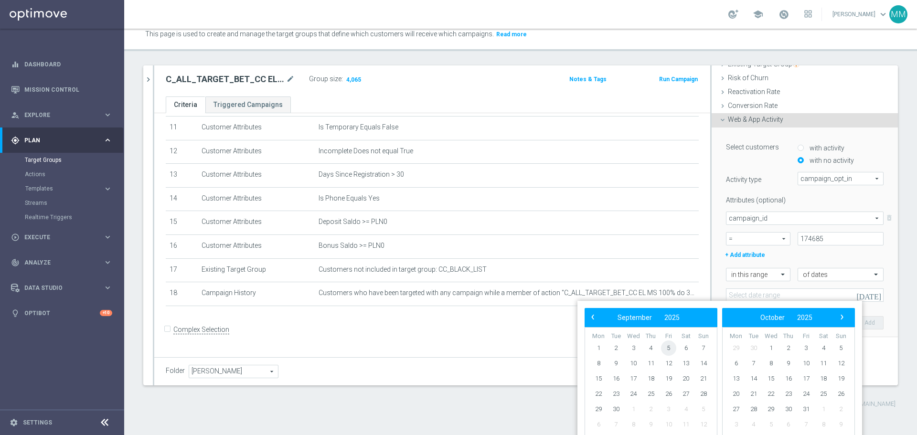
scroll to position [0, 0]
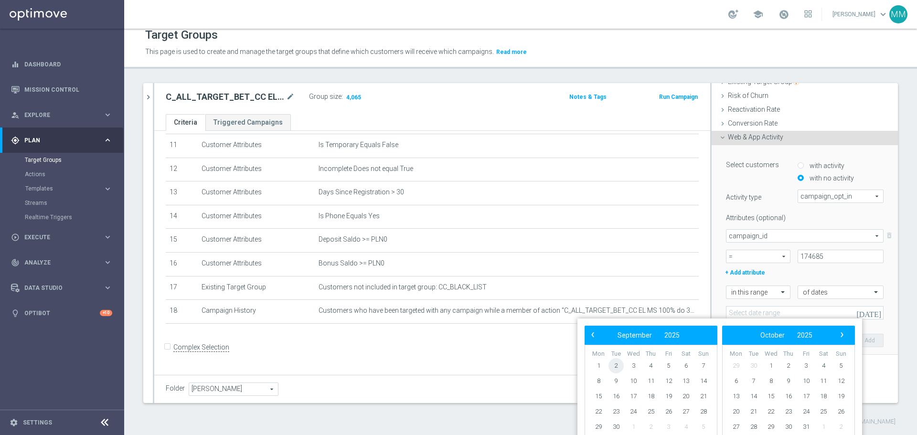
click at [614, 368] on span "2" at bounding box center [616, 365] width 15 height 15
click at [652, 368] on span "4" at bounding box center [650, 365] width 15 height 15
type input "[DATE] - [DATE]"
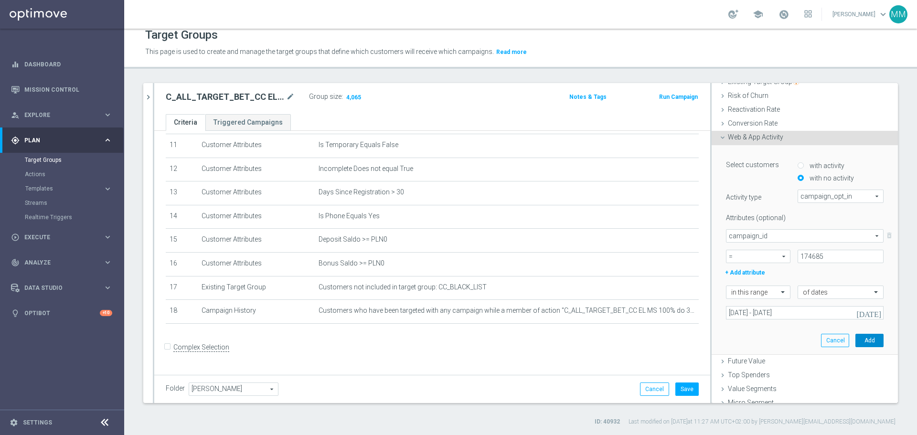
click at [860, 337] on button "Add" at bounding box center [870, 340] width 28 height 13
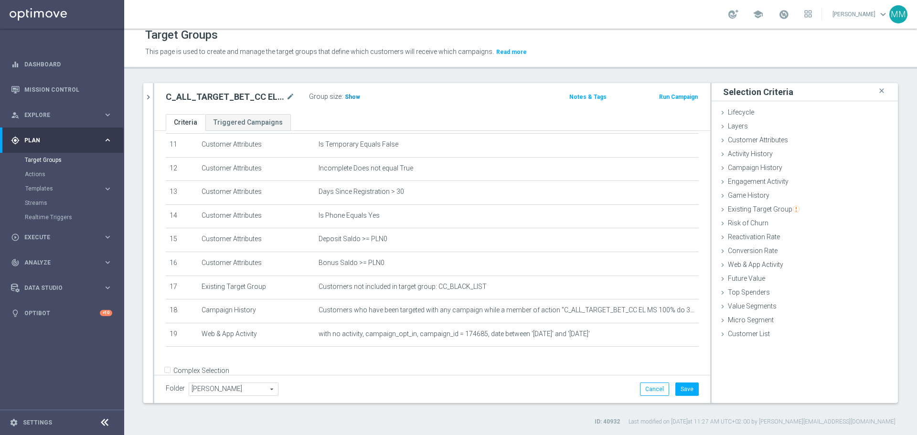
click at [351, 97] on span "Show" at bounding box center [352, 97] width 15 height 7
click at [684, 391] on button "Save" at bounding box center [686, 389] width 23 height 13
click at [755, 335] on span "Customer List" at bounding box center [749, 334] width 42 height 8
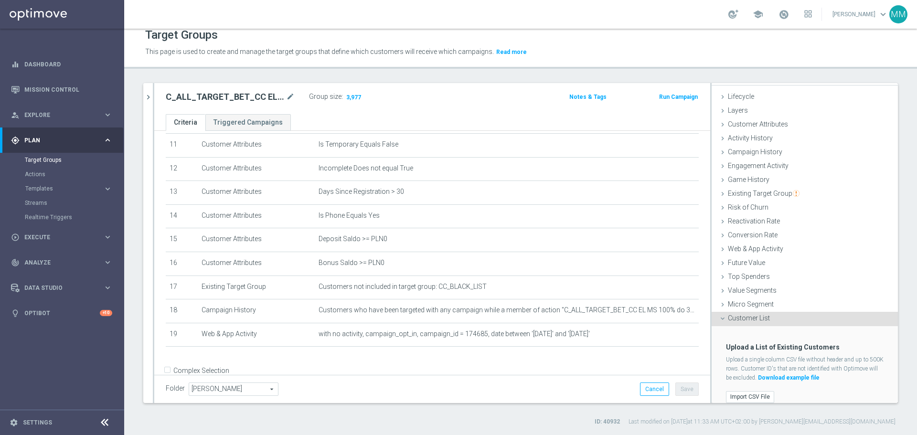
scroll to position [24, 0]
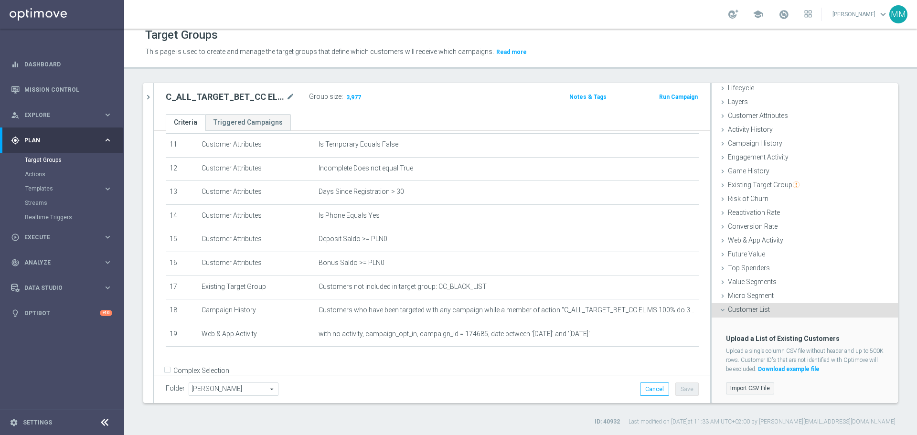
click at [739, 385] on label "Import CSV File" at bounding box center [750, 389] width 48 height 12
click at [0, 0] on input "Import CSV File" at bounding box center [0, 0] width 0 height 0
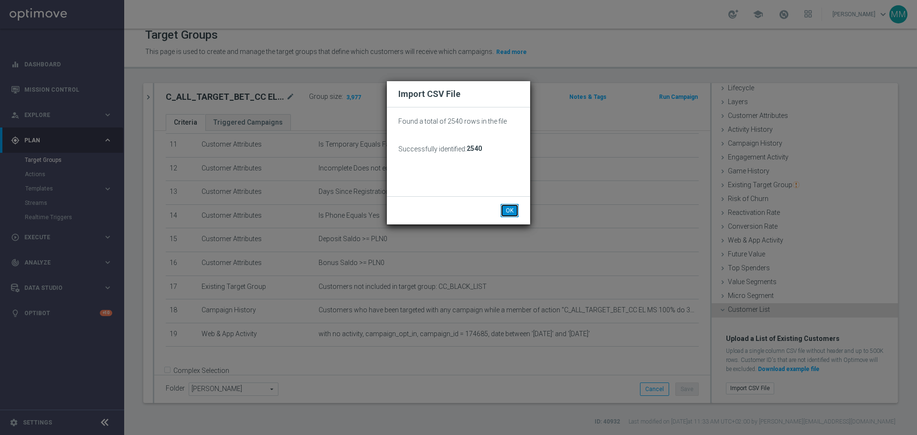
click at [511, 215] on button "OK" at bounding box center [510, 210] width 18 height 13
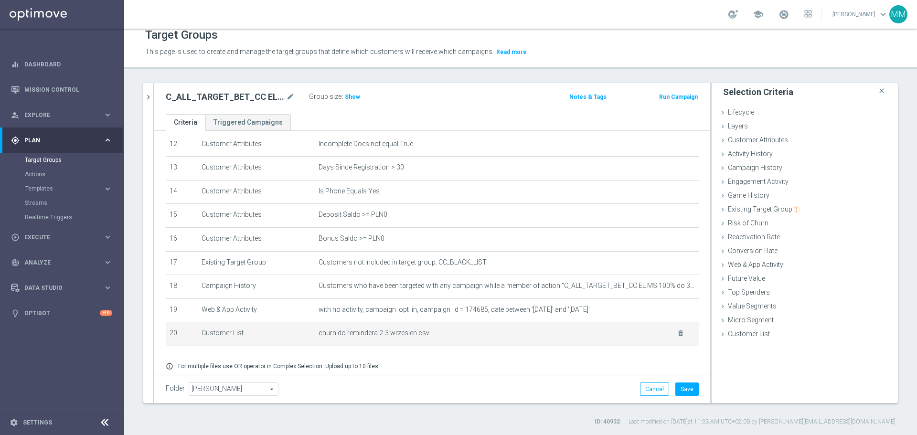
scroll to position [316, 0]
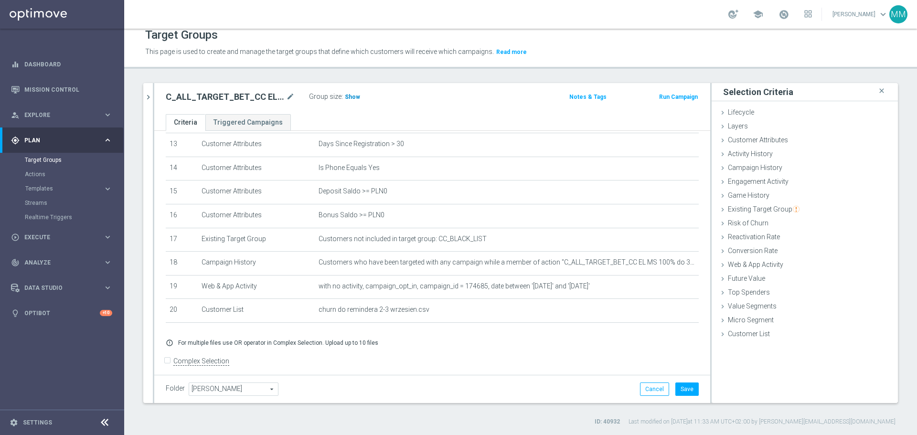
click at [351, 97] on span "Show" at bounding box center [352, 97] width 15 height 7
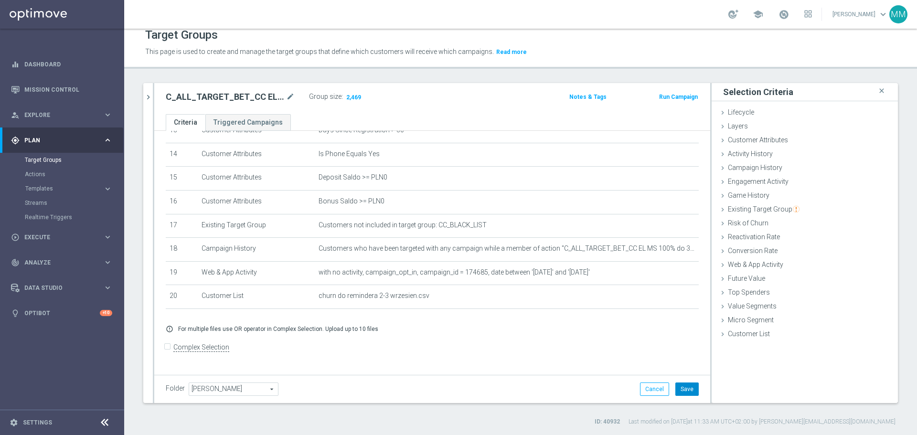
click at [681, 391] on button "Save" at bounding box center [686, 389] width 23 height 13
click at [742, 335] on span "Customer List" at bounding box center [749, 334] width 42 height 8
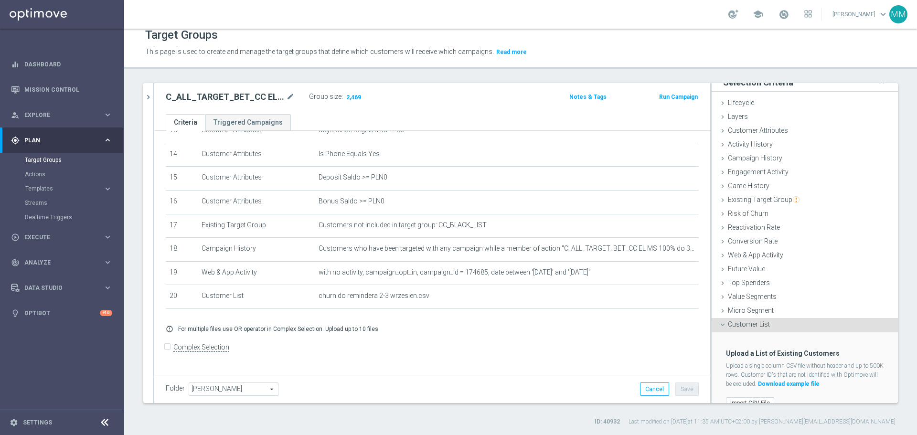
scroll to position [24, 0]
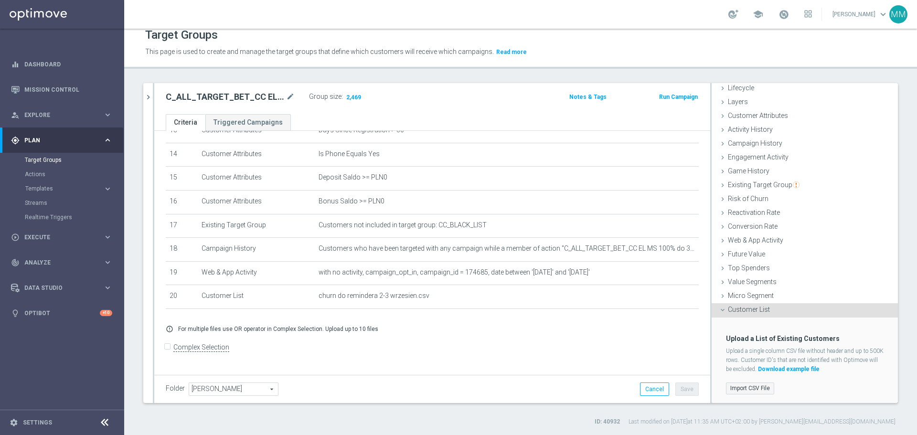
click at [737, 389] on label "Import CSV File" at bounding box center [750, 389] width 48 height 12
click at [0, 0] on input "Import CSV File" at bounding box center [0, 0] width 0 height 0
click at [814, 369] on link "Download example file" at bounding box center [789, 369] width 62 height 7
click at [815, 367] on link "Download example file" at bounding box center [789, 369] width 62 height 7
click at [752, 385] on label "Import CSV File" at bounding box center [750, 389] width 48 height 12
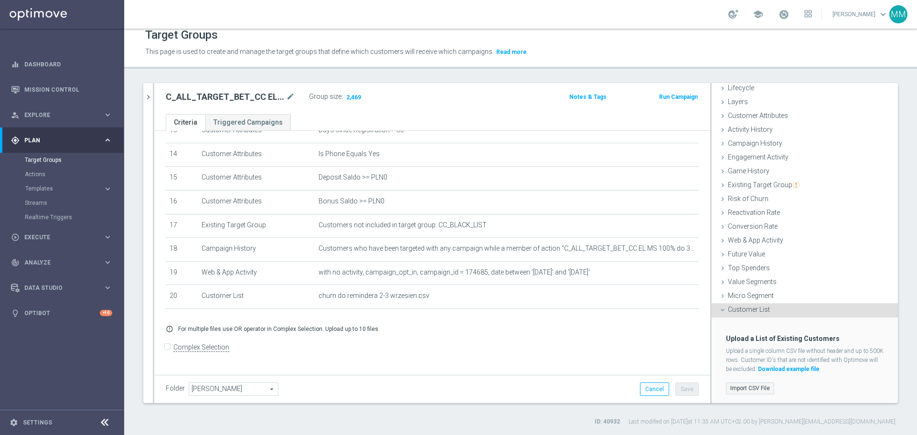
click at [0, 0] on input "Import CSV File" at bounding box center [0, 0] width 0 height 0
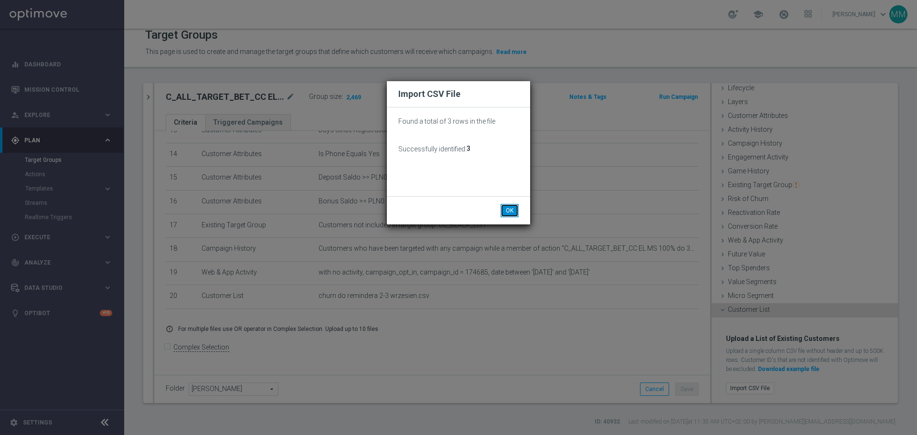
click at [511, 212] on button "OK" at bounding box center [510, 210] width 18 height 13
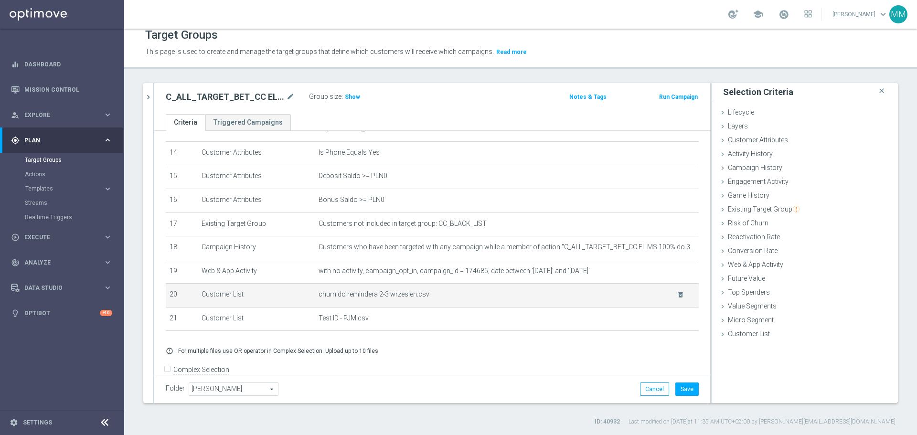
scroll to position [355, 0]
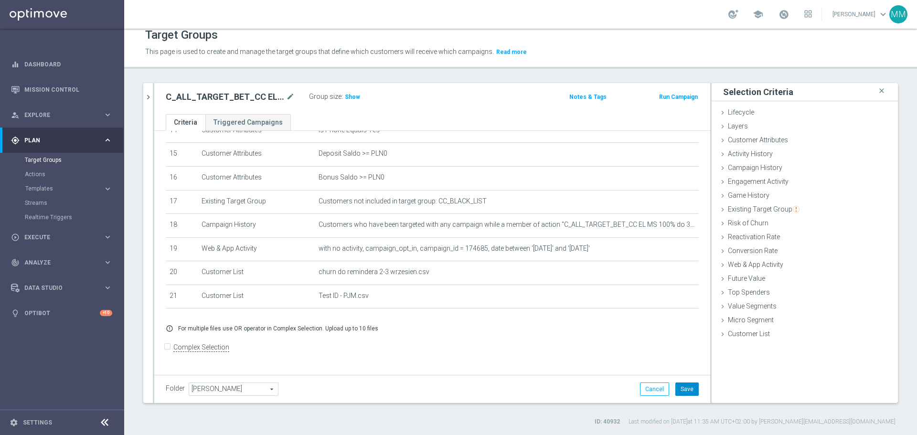
click at [681, 392] on button "Save" at bounding box center [686, 389] width 23 height 13
click at [352, 97] on span "Show" at bounding box center [352, 97] width 15 height 7
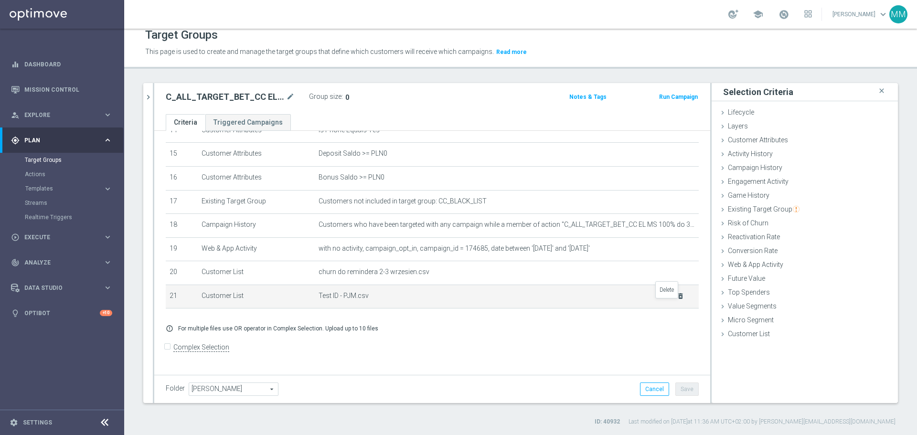
click at [677, 300] on icon "delete_forever" at bounding box center [681, 296] width 8 height 8
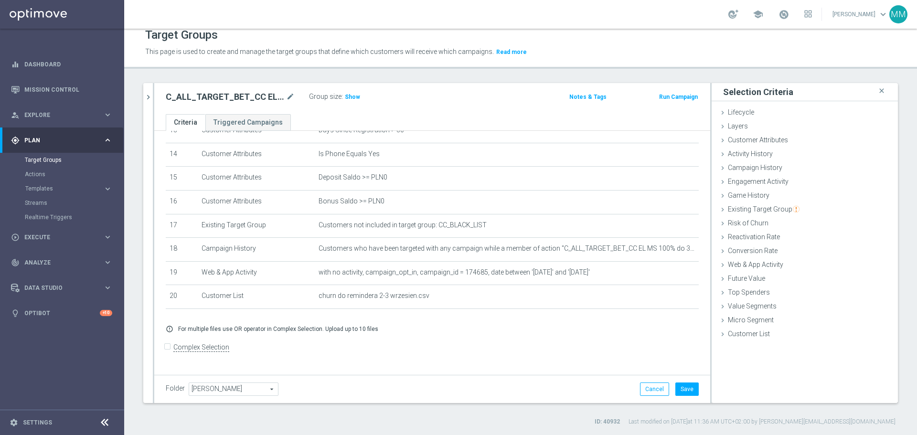
scroll to position [331, 0]
click at [353, 99] on span "Show" at bounding box center [352, 97] width 15 height 7
click at [169, 354] on input "Complex Selection" at bounding box center [169, 348] width 6 height 13
click at [170, 354] on input "Complex Selection" at bounding box center [169, 347] width 6 height 13
click at [749, 334] on span "Customer List" at bounding box center [749, 334] width 42 height 8
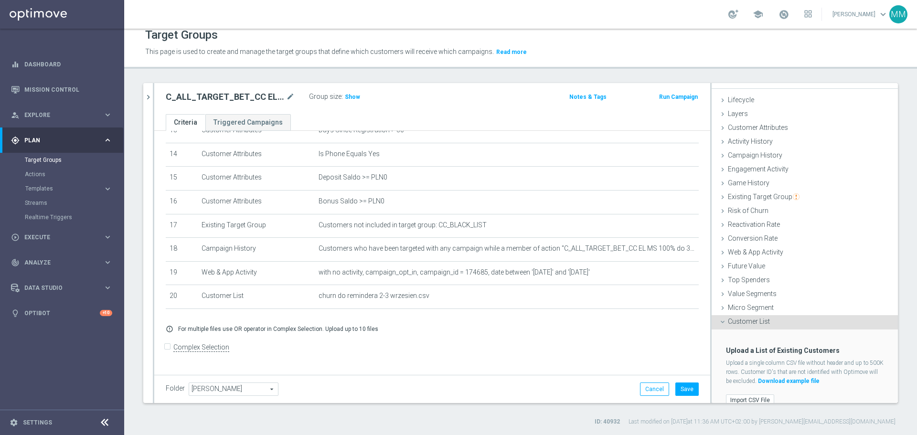
scroll to position [24, 0]
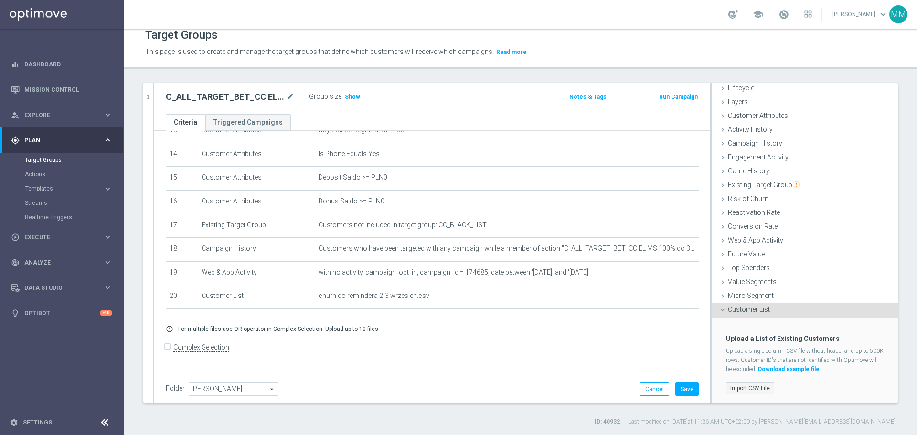
click at [739, 388] on label "Import CSV File" at bounding box center [750, 389] width 48 height 12
click at [0, 0] on input "Import CSV File" at bounding box center [0, 0] width 0 height 0
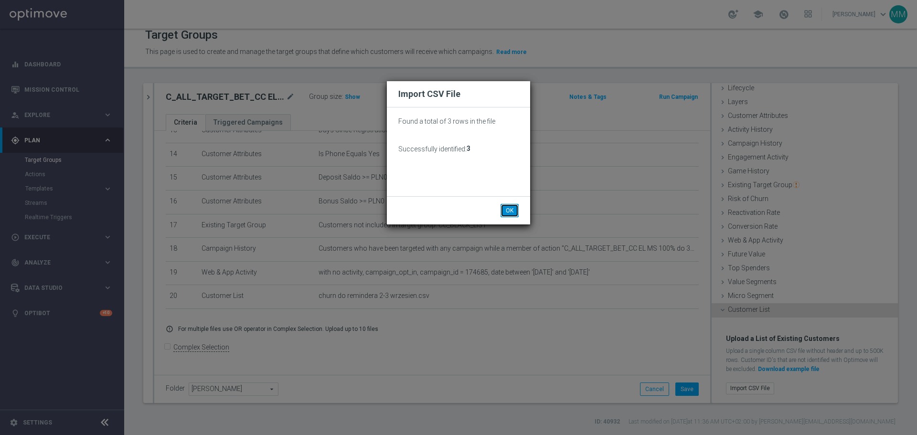
click at [506, 210] on button "OK" at bounding box center [510, 210] width 18 height 13
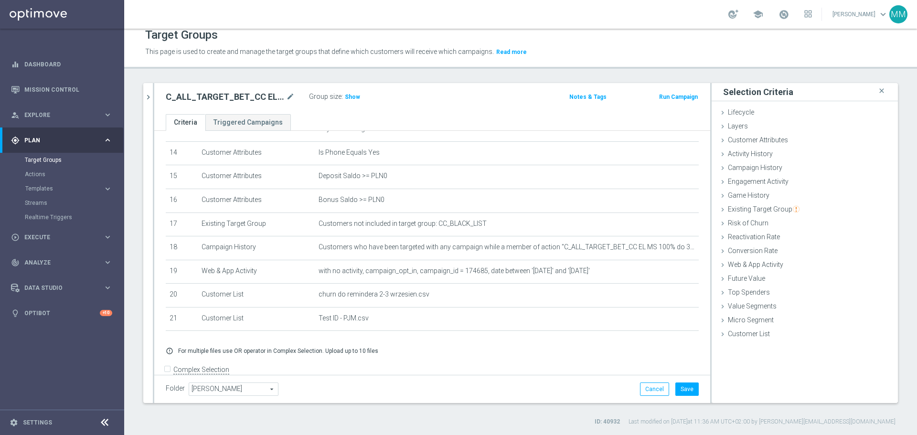
scroll to position [355, 0]
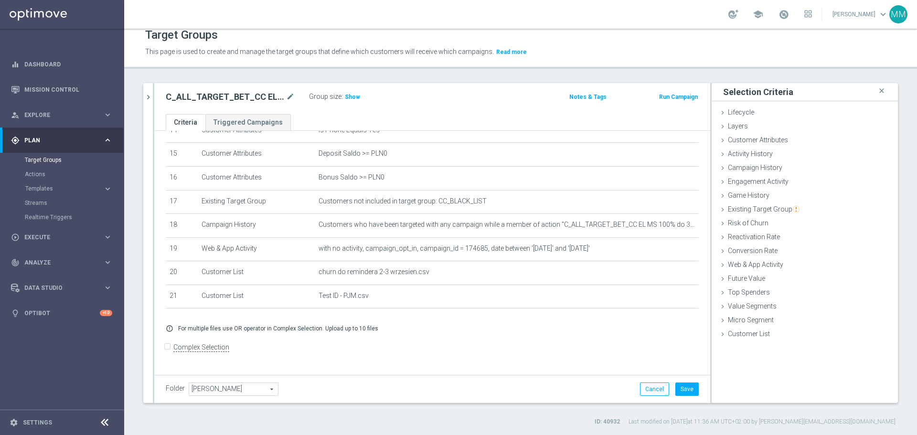
click at [168, 355] on input "Complex Selection" at bounding box center [169, 348] width 6 height 13
checkbox input "true"
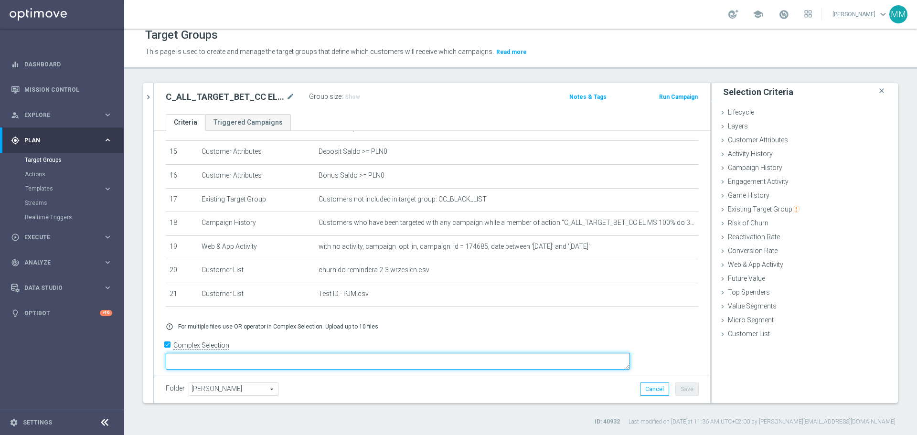
click at [249, 355] on textarea at bounding box center [398, 361] width 464 height 17
type textarea "1"
click at [277, 355] on textarea "(1adn 2 adnd 3" at bounding box center [398, 361] width 464 height 17
click at [286, 356] on textarea "(1adn 2 adn 3" at bounding box center [398, 361] width 464 height 17
click at [268, 355] on textarea "(1adn 2 adn 3 and and 5 and 6" at bounding box center [398, 361] width 464 height 17
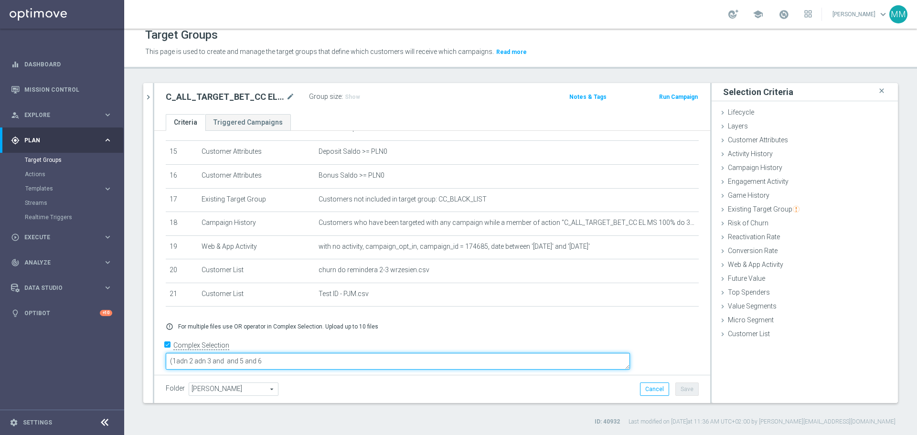
click at [273, 354] on textarea "(1adn 2 adn 3 and and 5 and 6" at bounding box center [398, 361] width 464 height 17
click at [350, 357] on textarea "(1adn 2 and 3 and and 5 and 6" at bounding box center [398, 361] width 464 height 17
drag, startPoint x: 649, startPoint y: 355, endPoint x: 625, endPoint y: 354, distance: 23.9
click at [625, 354] on textarea "(1adn 2 and 3 and and 5 and 6 and 7 and 8 and 9 and 10 and 11 and 12 and 13 and…" at bounding box center [398, 360] width 464 height 17
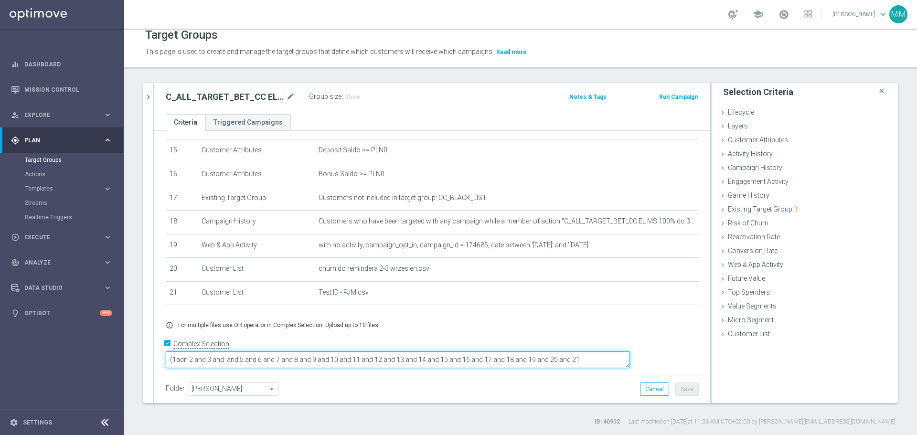
click at [621, 353] on textarea "(1adn 2 and 3 and and 5 and 6 and 7 and 8 and 9 and 10 and 11 and 12 and 13 and…" at bounding box center [398, 360] width 464 height 17
drag, startPoint x: 637, startPoint y: 353, endPoint x: 626, endPoint y: 355, distance: 11.2
click at [626, 355] on textarea "(1adn 2 and 3 and and 5 and 6 and 7 and 8 and 9 and 10 and 11 and 12 and 13 and…" at bounding box center [398, 360] width 464 height 17
click at [294, 355] on textarea "(1adn 2 and 3 and and 5 and 6 and 7 and 8 and 9 and 10 and 11 and 12 and 13 and…" at bounding box center [398, 360] width 464 height 17
drag, startPoint x: 255, startPoint y: 354, endPoint x: 246, endPoint y: 354, distance: 9.6
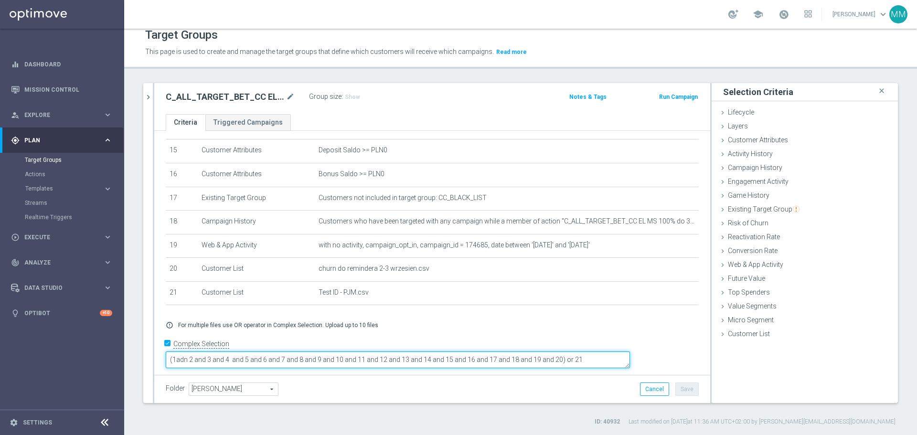
click at [246, 354] on textarea "(1adn 2 and 3 and 4 and 5 and 6 and 7 and 8 and 9 and 10 and 11 and 12 and 13 a…" at bounding box center [398, 360] width 464 height 17
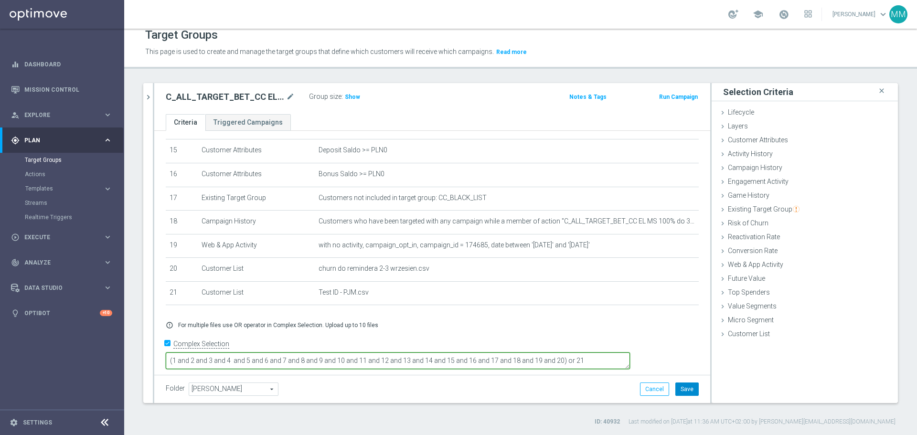
type textarea "(1 and 2 and 3 and 4 and 5 and 6 and 7 and 8 and 9 and 10 and 11 and 12 and 13 …"
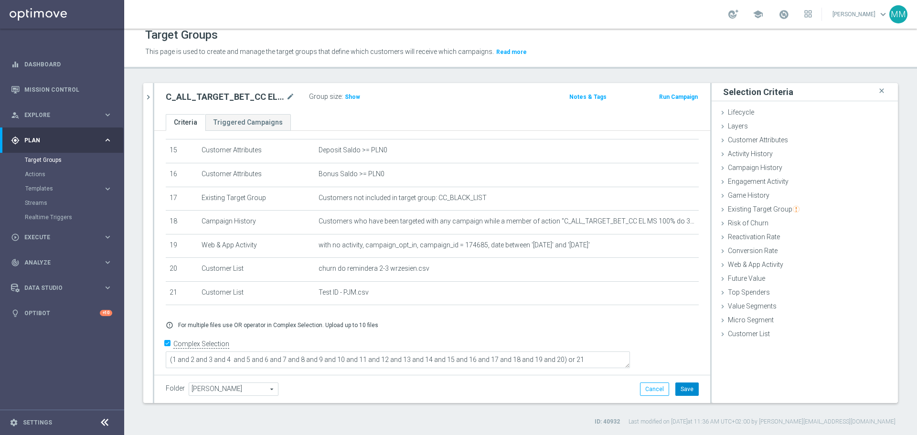
click at [682, 393] on button "Save" at bounding box center [686, 389] width 23 height 13
click at [347, 99] on span "Show" at bounding box center [352, 97] width 15 height 7
click at [39, 241] on div "play_circle_outline Execute" at bounding box center [57, 237] width 92 height 9
click at [49, 185] on link "Campaign Builder" at bounding box center [62, 186] width 75 height 8
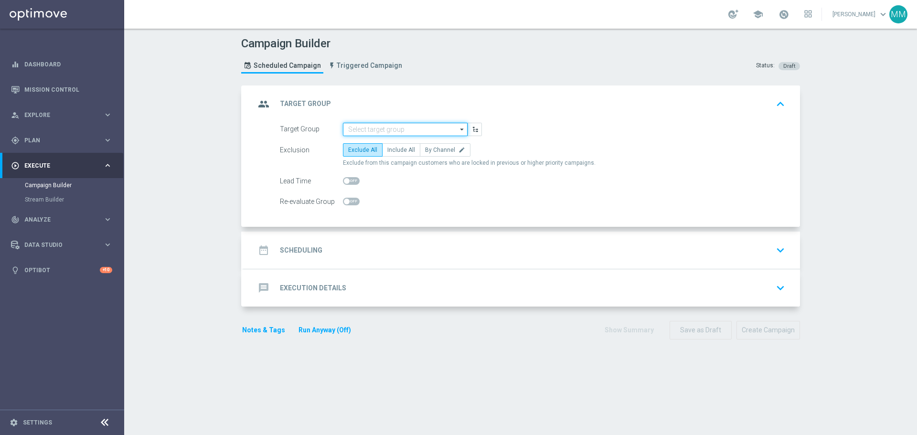
click at [369, 128] on input at bounding box center [405, 129] width 125 height 13
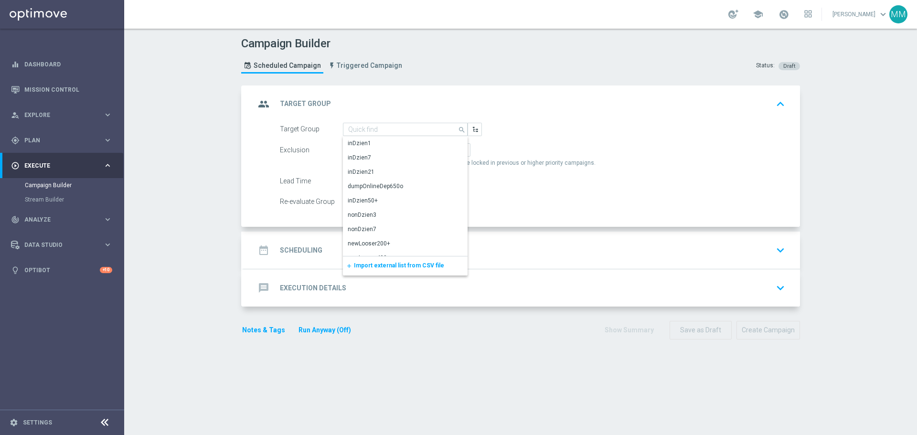
click at [510, 94] on div "group Target Group keyboard_arrow_up" at bounding box center [522, 104] width 557 height 37
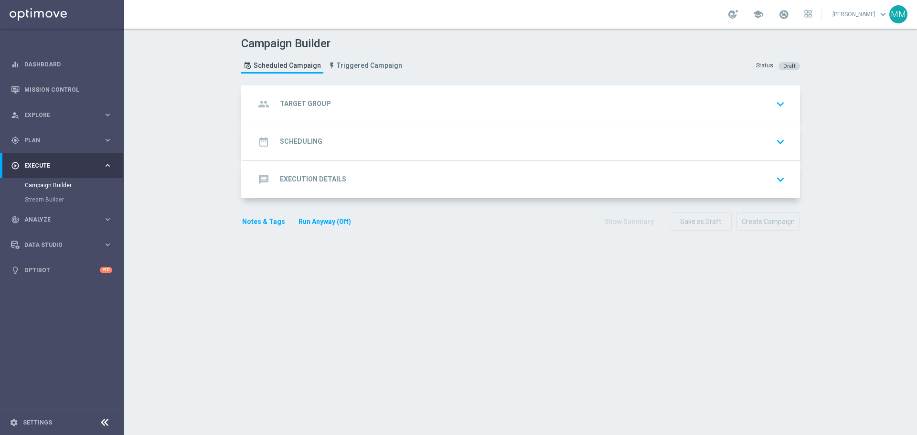
click at [402, 93] on div "group Target Group keyboard_arrow_down" at bounding box center [522, 104] width 557 height 37
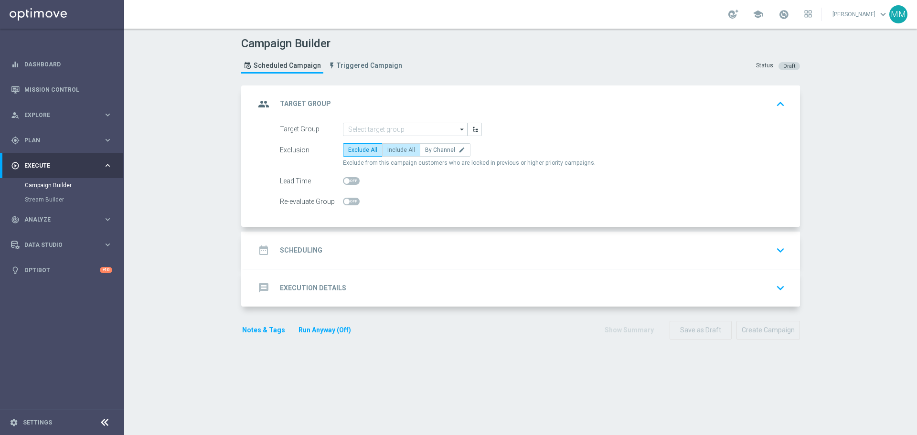
click at [397, 153] on label "Include All" at bounding box center [401, 149] width 38 height 13
click at [394, 153] on input "Include All" at bounding box center [390, 152] width 6 height 6
radio input "true"
click at [348, 202] on span at bounding box center [351, 202] width 17 height 8
click at [348, 202] on input "checkbox" at bounding box center [351, 202] width 17 height 8
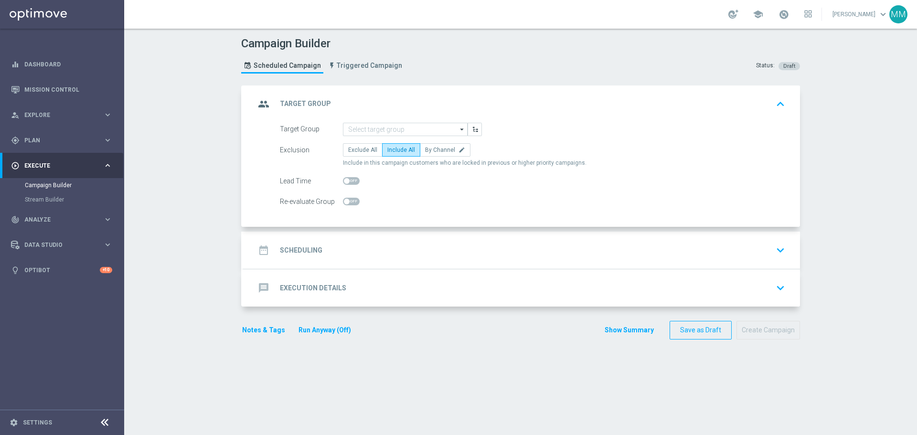
checkbox input "true"
click at [432, 246] on div "date_range Scheduling keyboard_arrow_down" at bounding box center [522, 250] width 534 height 18
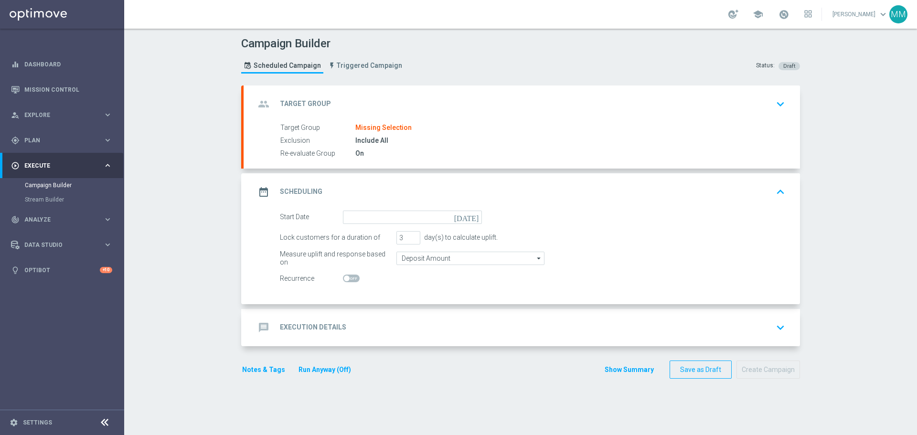
click at [395, 107] on div "group Target Group keyboard_arrow_down" at bounding box center [522, 104] width 534 height 18
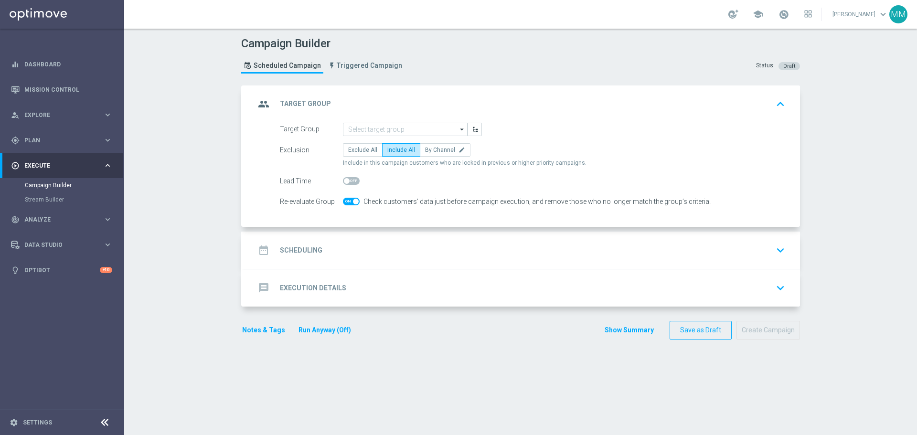
click at [376, 244] on div "date_range Scheduling keyboard_arrow_down" at bounding box center [522, 250] width 534 height 18
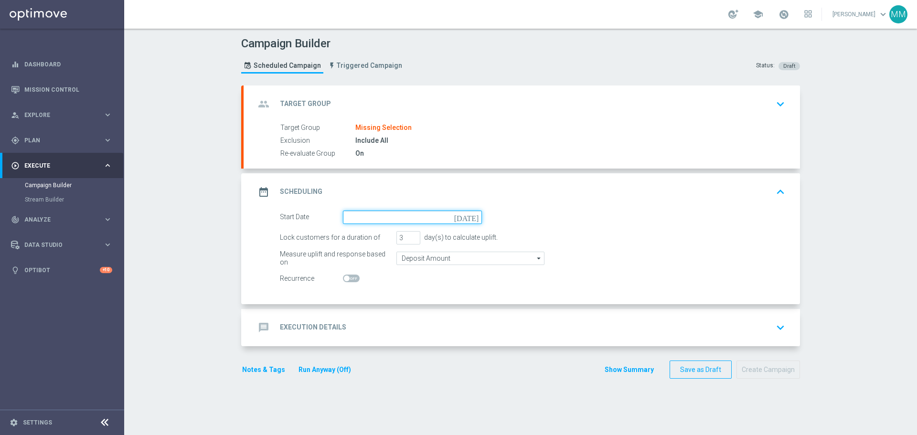
click at [365, 214] on input at bounding box center [412, 217] width 139 height 13
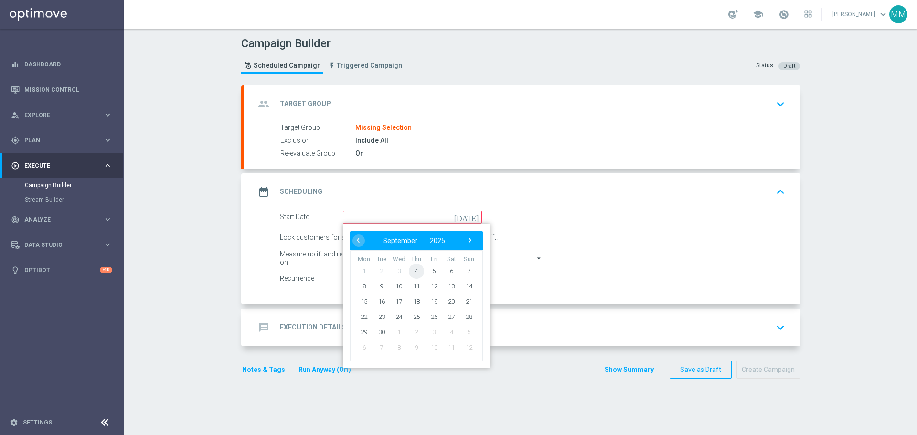
click at [417, 270] on span "4" at bounding box center [416, 270] width 15 height 15
type input "[DATE]"
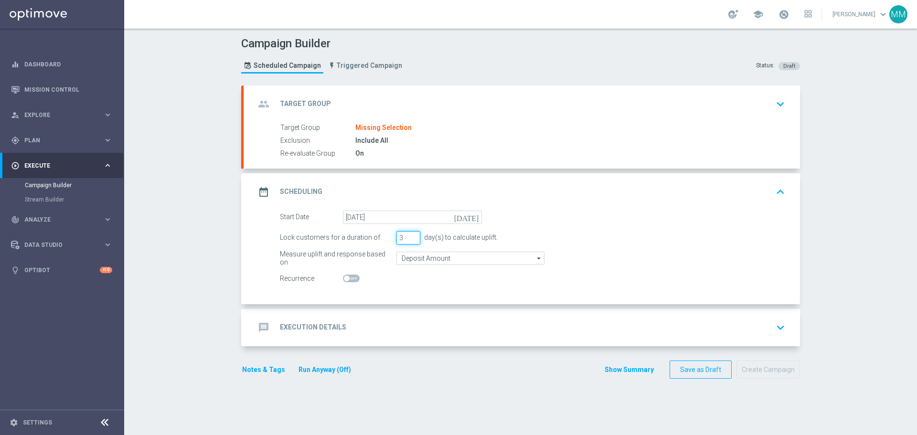
drag, startPoint x: 402, startPoint y: 238, endPoint x: 387, endPoint y: 239, distance: 14.4
click at [387, 239] on div "Lock customers for a duration of 3 day(s) to calculate uplift." at bounding box center [533, 237] width 520 height 13
click at [409, 261] on input "Deposit Amount" at bounding box center [470, 258] width 148 height 13
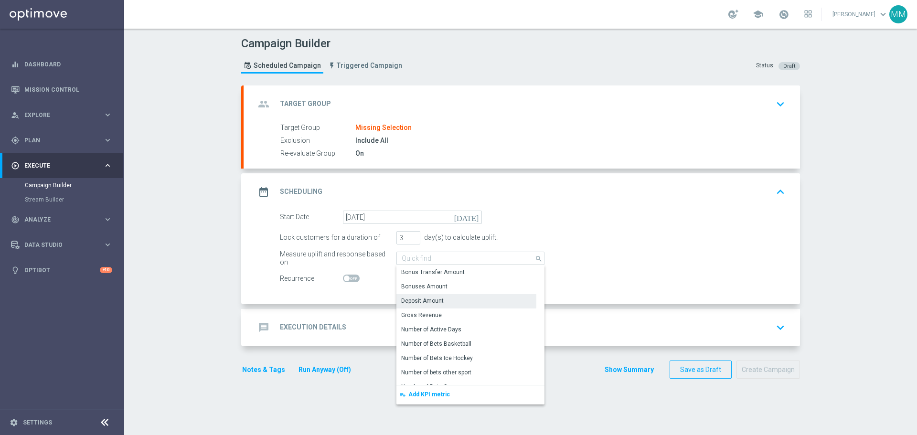
click at [374, 252] on div "Measure uplift and response based on" at bounding box center [336, 258] width 112 height 13
type input "Deposit Amount"
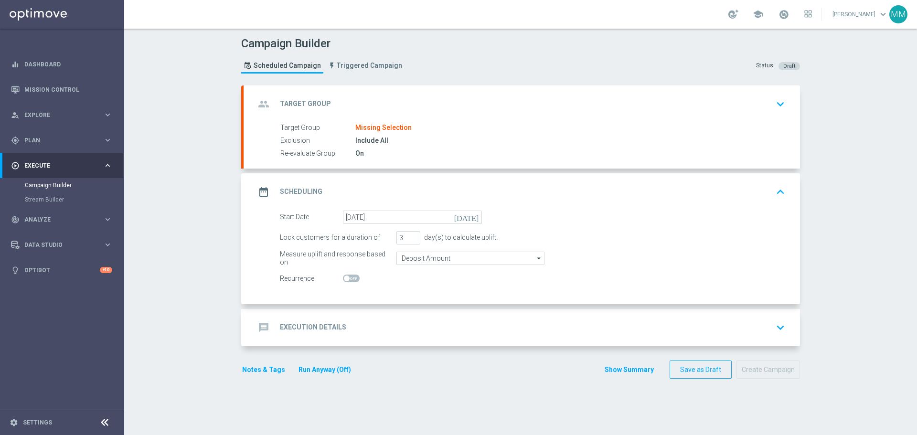
drag, startPoint x: 163, startPoint y: 247, endPoint x: 265, endPoint y: 267, distance: 103.6
click at [164, 246] on div "Campaign Builder Scheduled Campaign Triggered Campaign Status: Draft group Targ…" at bounding box center [520, 232] width 793 height 407
click at [409, 326] on div "message Execution Details keyboard_arrow_down" at bounding box center [522, 328] width 534 height 18
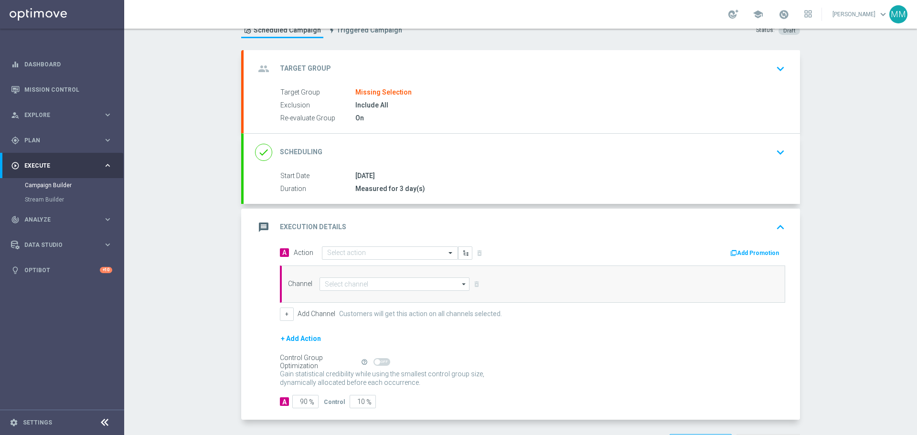
scroll to position [72, 0]
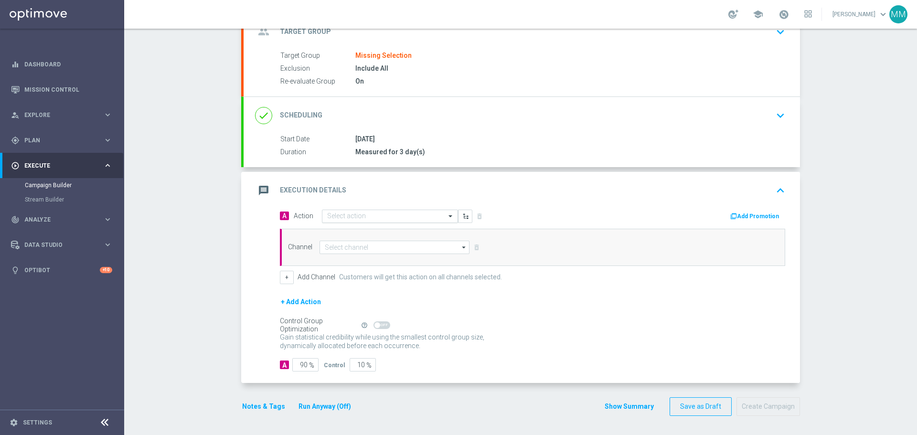
click at [346, 217] on input "text" at bounding box center [380, 217] width 107 height 8
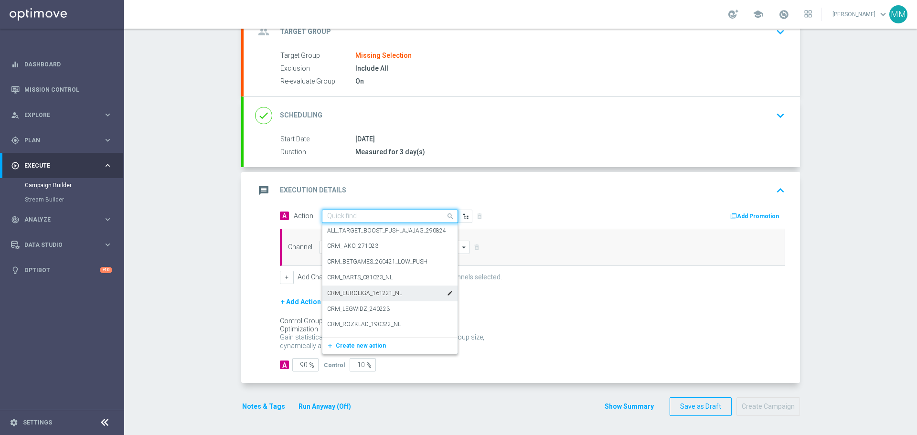
click at [241, 309] on accordion-group "message Execution Details keyboard_arrow_up A Action Quick find ALL_TARGET_BOOS…" at bounding box center [520, 278] width 559 height 212
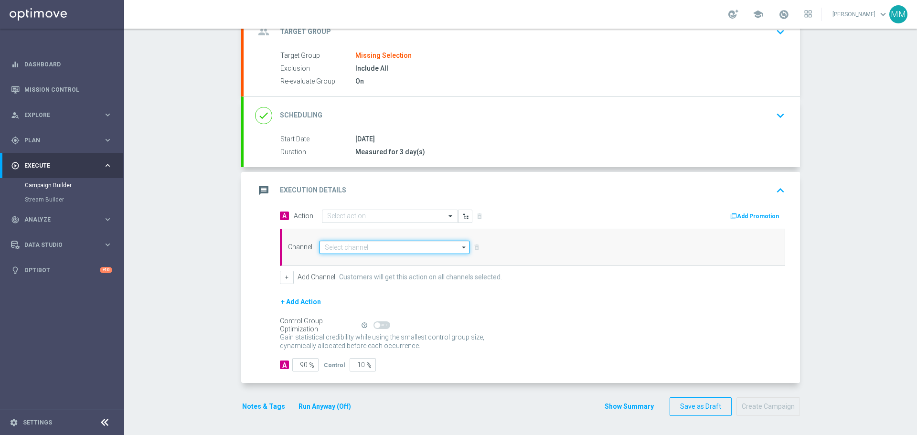
click at [336, 250] on input at bounding box center [395, 247] width 150 height 13
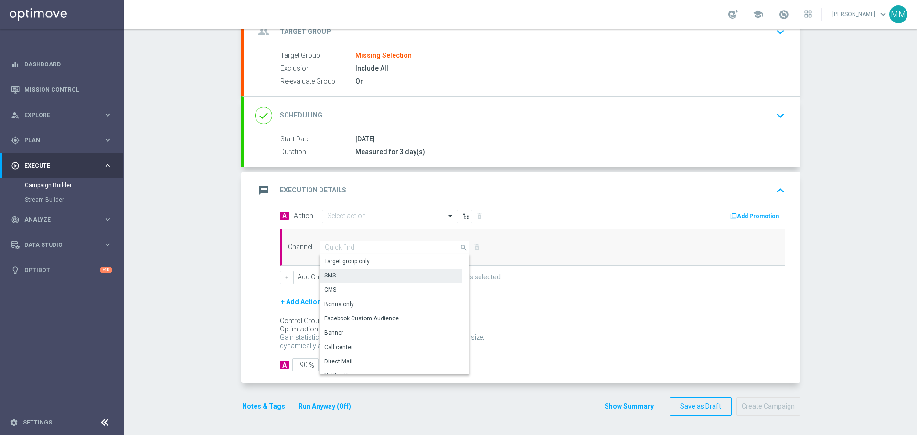
click at [339, 275] on div "SMS" at bounding box center [391, 275] width 142 height 13
type input "SMS"
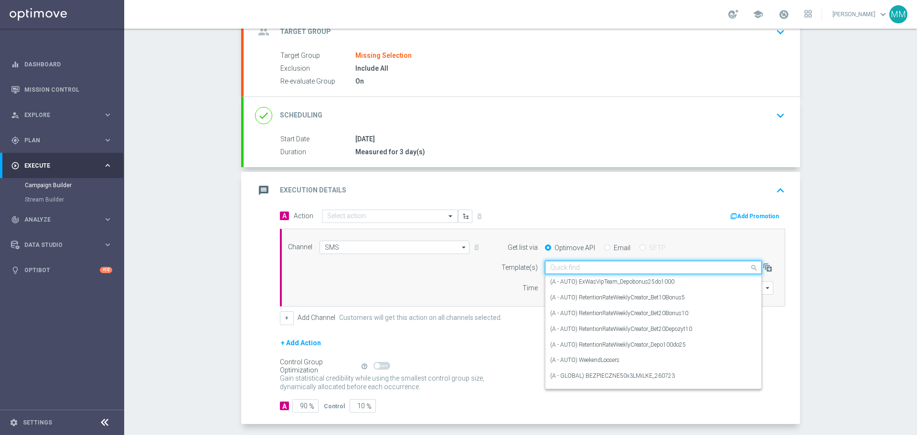
click at [550, 269] on input "text" at bounding box center [643, 268] width 187 height 8
drag, startPoint x: 492, startPoint y: 296, endPoint x: 503, endPoint y: 292, distance: 10.6
click at [492, 295] on div "Channel SMS SMS arrow_drop_down Show Selected 1 of 22 Target group only" at bounding box center [532, 268] width 505 height 78
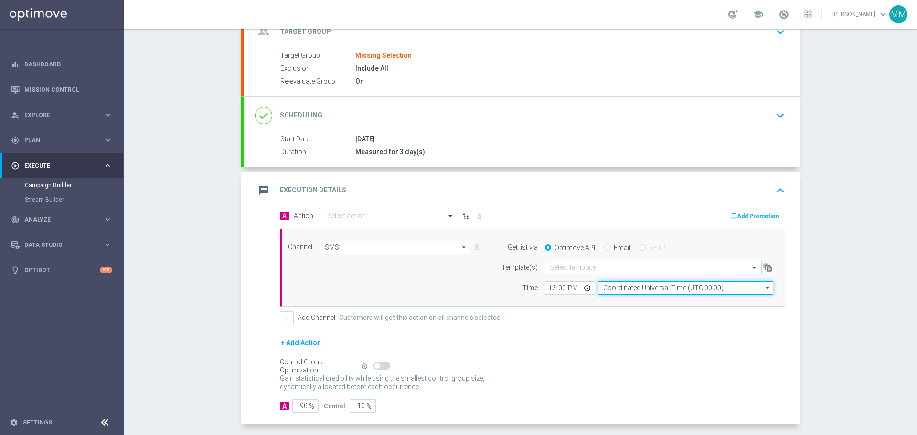
click at [606, 287] on input "Coordinated Universal Time (UTC 00:00)" at bounding box center [685, 287] width 175 height 13
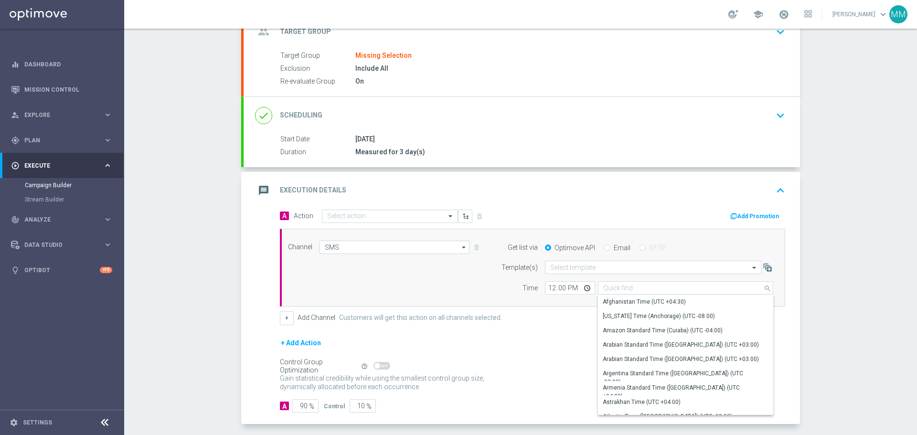
click at [551, 311] on div "+ Add Channel Customers will get this action on all channels selected." at bounding box center [532, 317] width 505 height 13
type input "Coordinated Universal Time (UTC 00:00)"
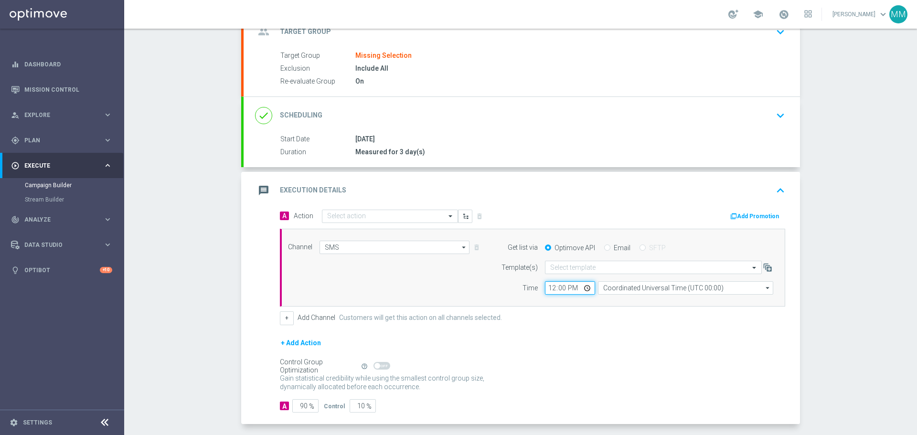
click at [548, 292] on input "12:00" at bounding box center [570, 287] width 50 height 13
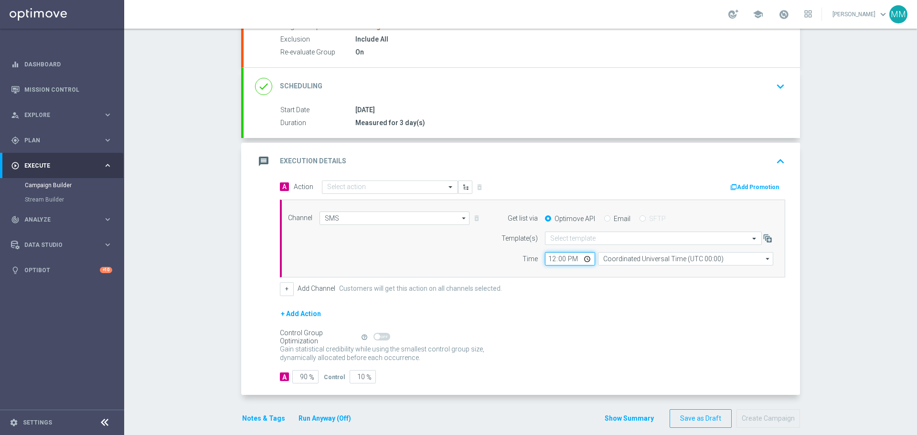
scroll to position [113, 0]
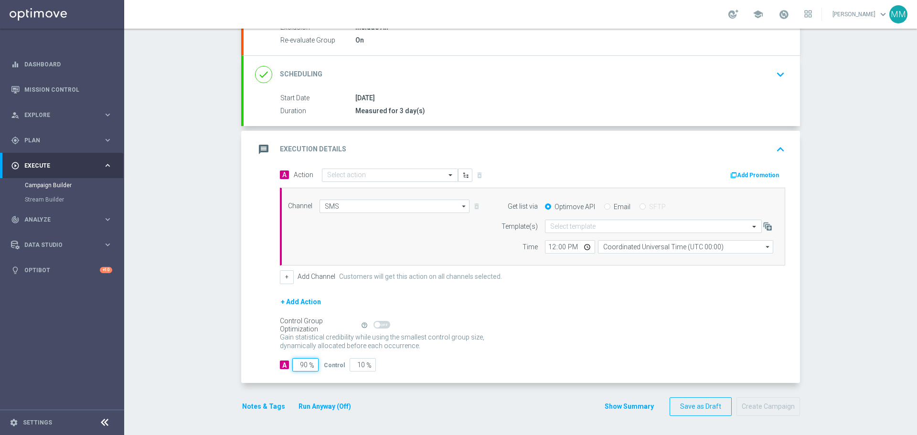
click at [302, 362] on input "90" at bounding box center [305, 364] width 26 height 13
click at [267, 407] on button "Notes & Tags" at bounding box center [263, 407] width 45 height 12
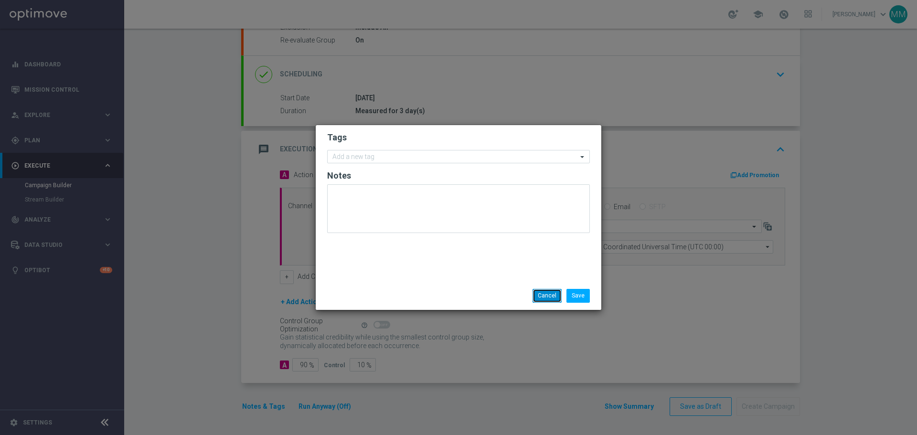
click at [545, 295] on button "Cancel" at bounding box center [547, 295] width 29 height 13
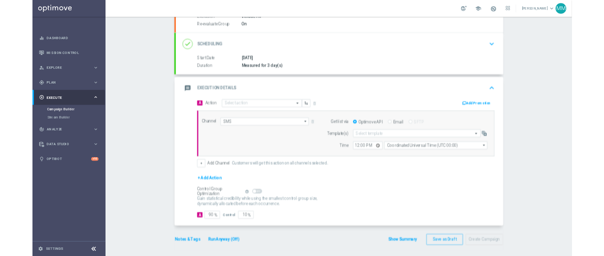
scroll to position [110, 0]
